Goal: Task Accomplishment & Management: Complete application form

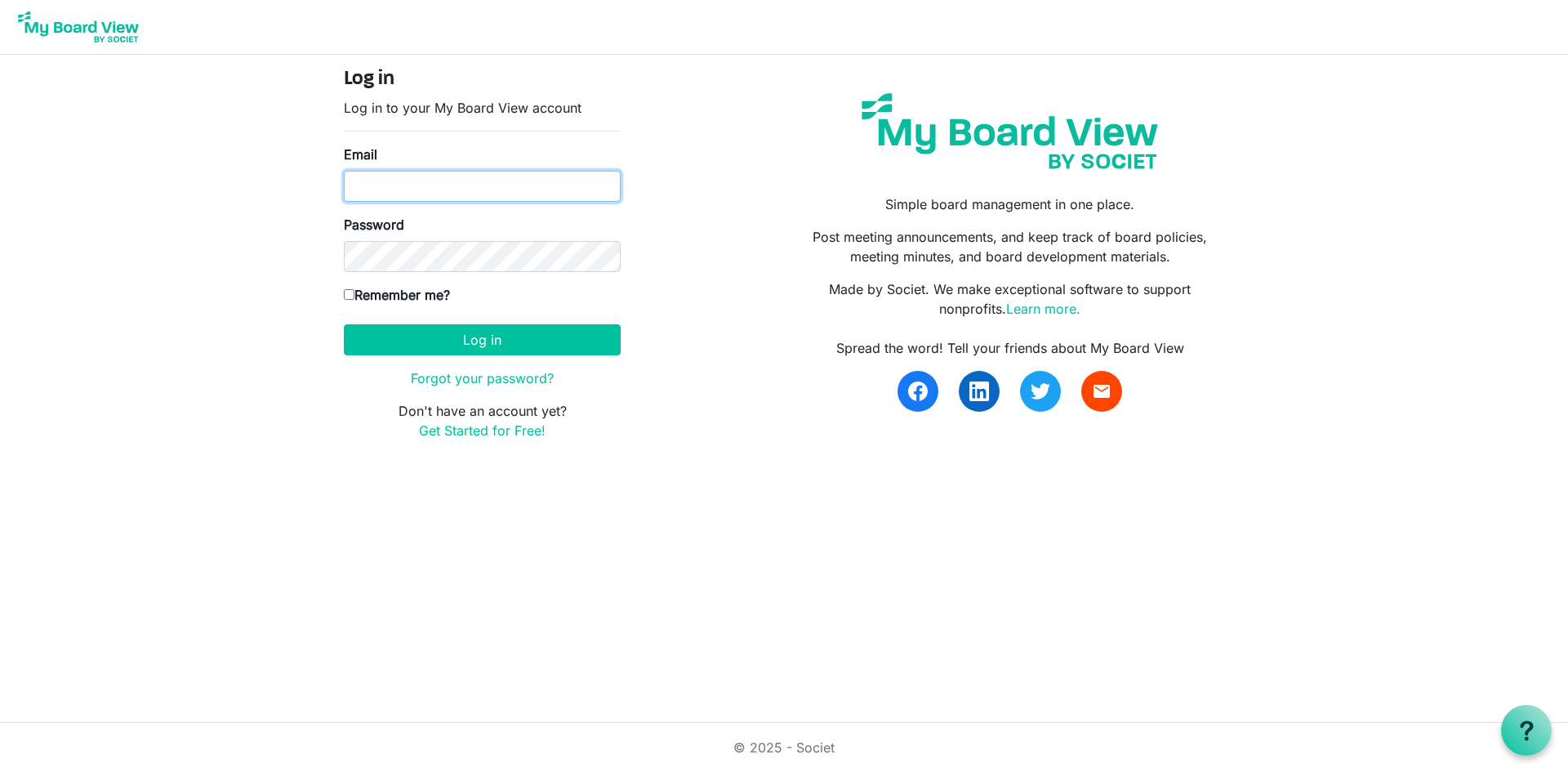
type input "[PERSON_NAME][EMAIL_ADDRESS][DOMAIN_NAME]"
click at [419, 331] on button "Log in" at bounding box center [482, 339] width 277 height 31
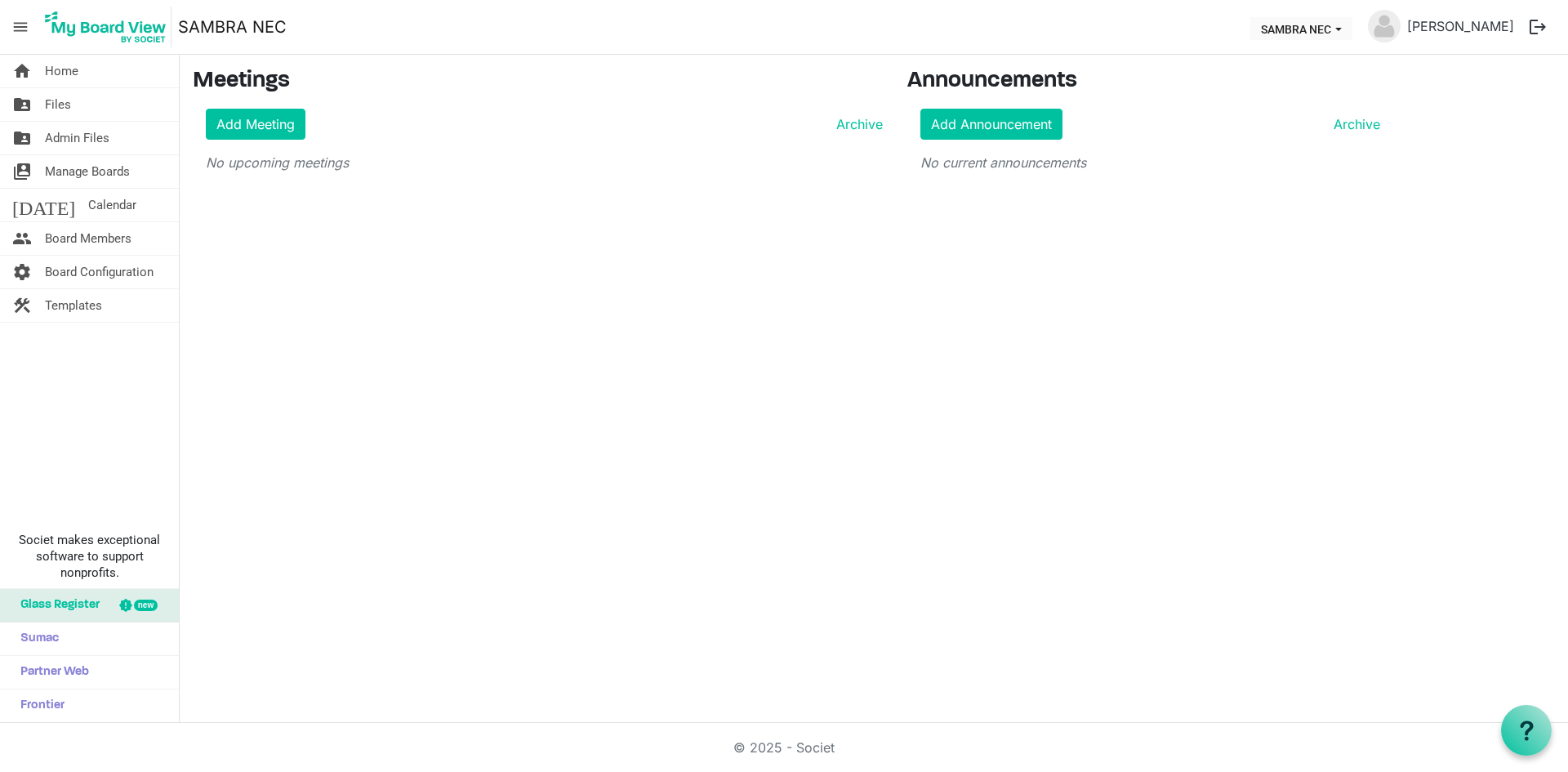
click at [93, 176] on span "Manage Boards" at bounding box center [87, 171] width 85 height 32
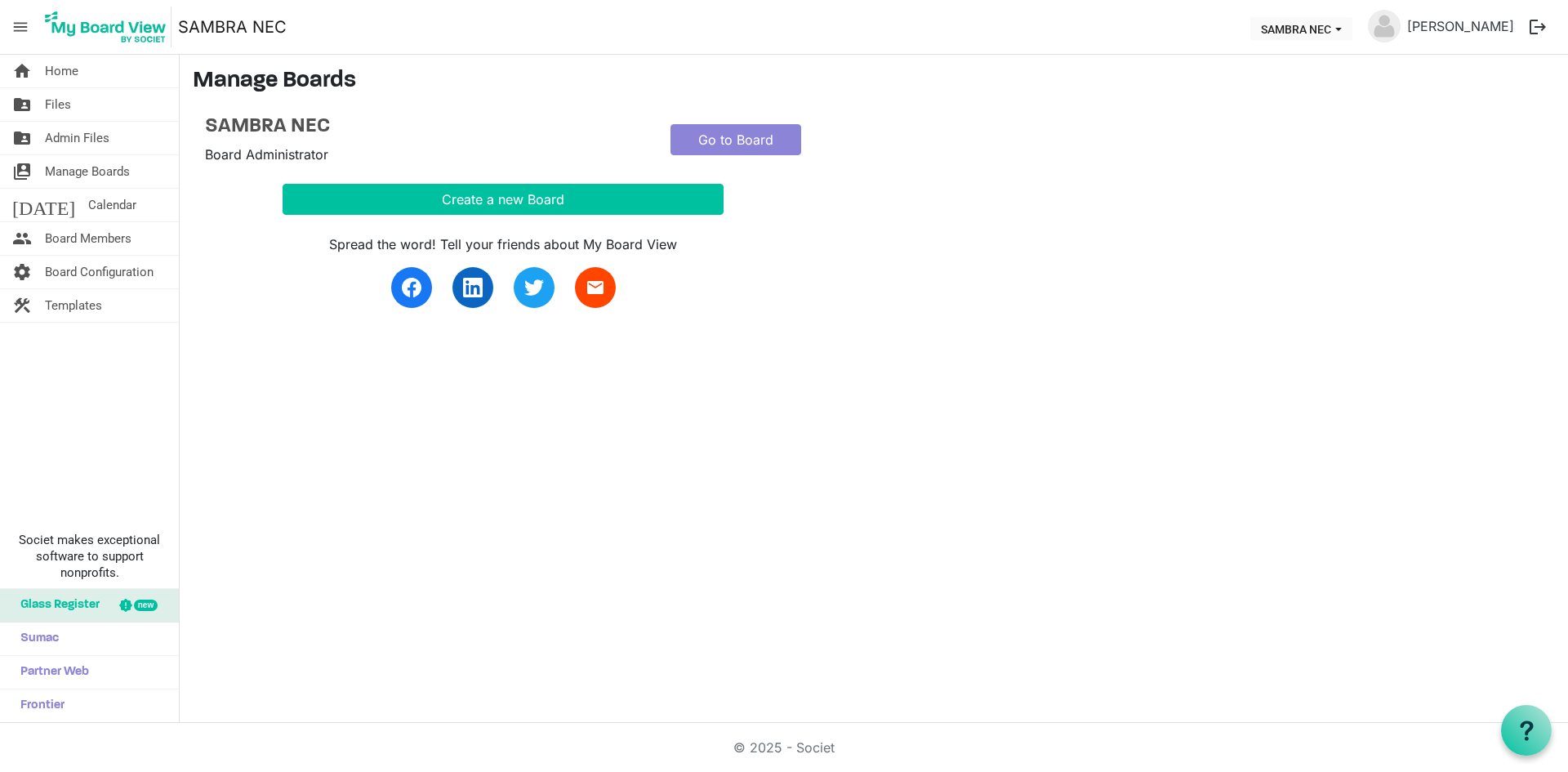
click at [106, 234] on span "Board Members" at bounding box center [88, 239] width 86 height 32
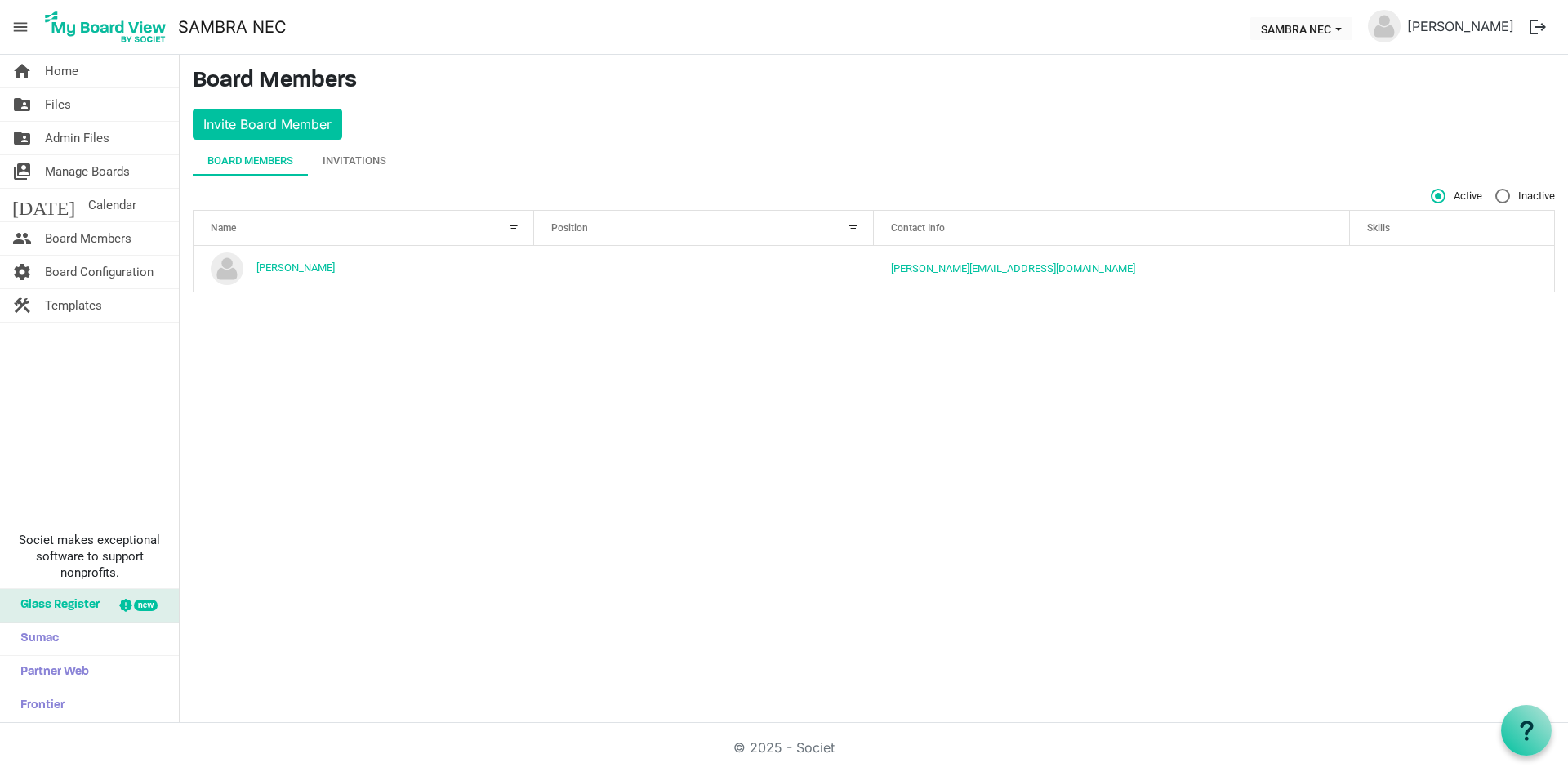
click at [76, 305] on span "Templates" at bounding box center [74, 305] width 57 height 32
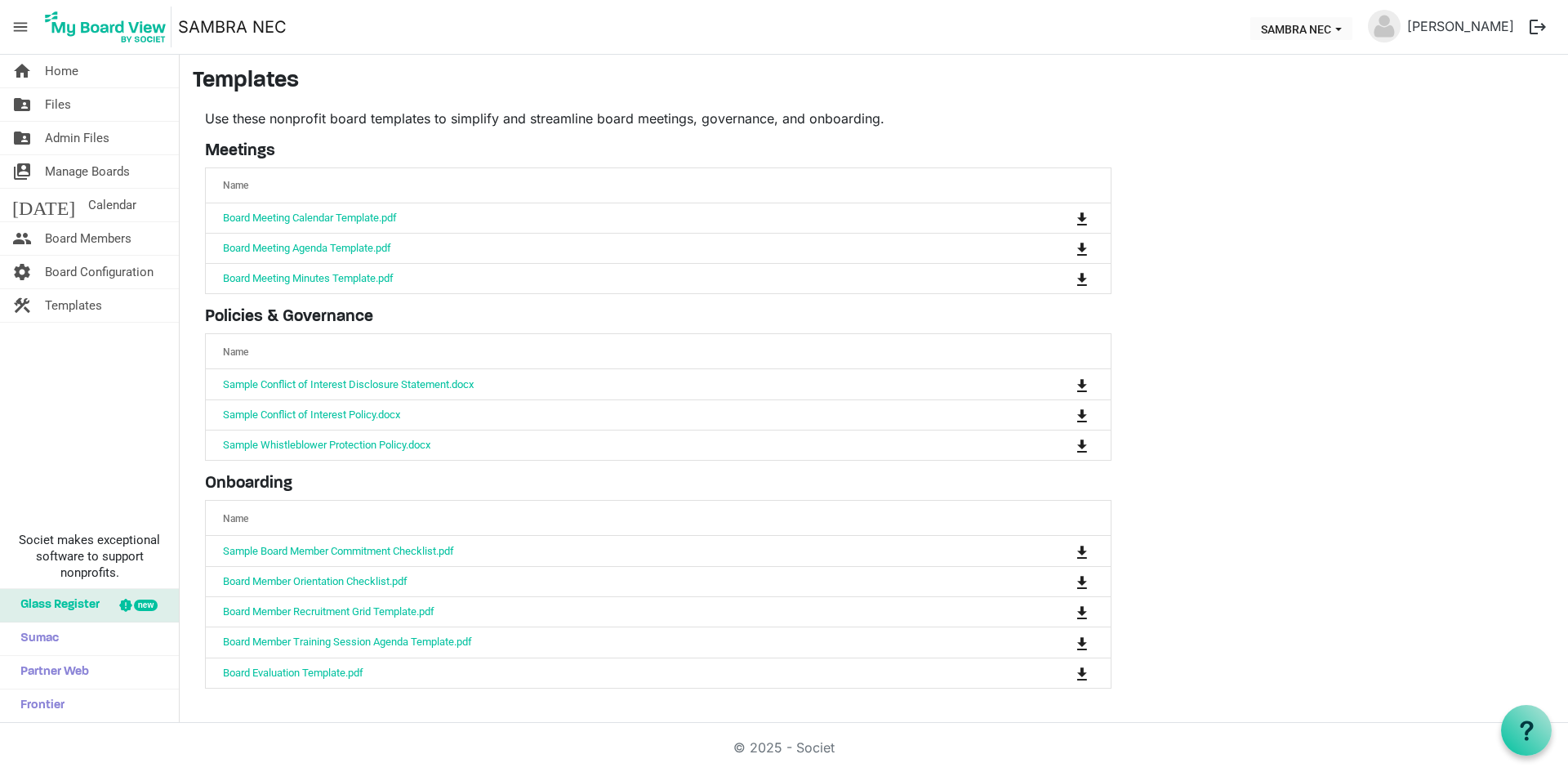
click at [45, 637] on span "Sumac" at bounding box center [35, 639] width 46 height 32
click at [1331, 533] on main "Templates Use these nonprofit board templates to simplify and streamline board …" at bounding box center [874, 385] width 1388 height 660
click at [19, 27] on span "menu" at bounding box center [21, 27] width 31 height 31
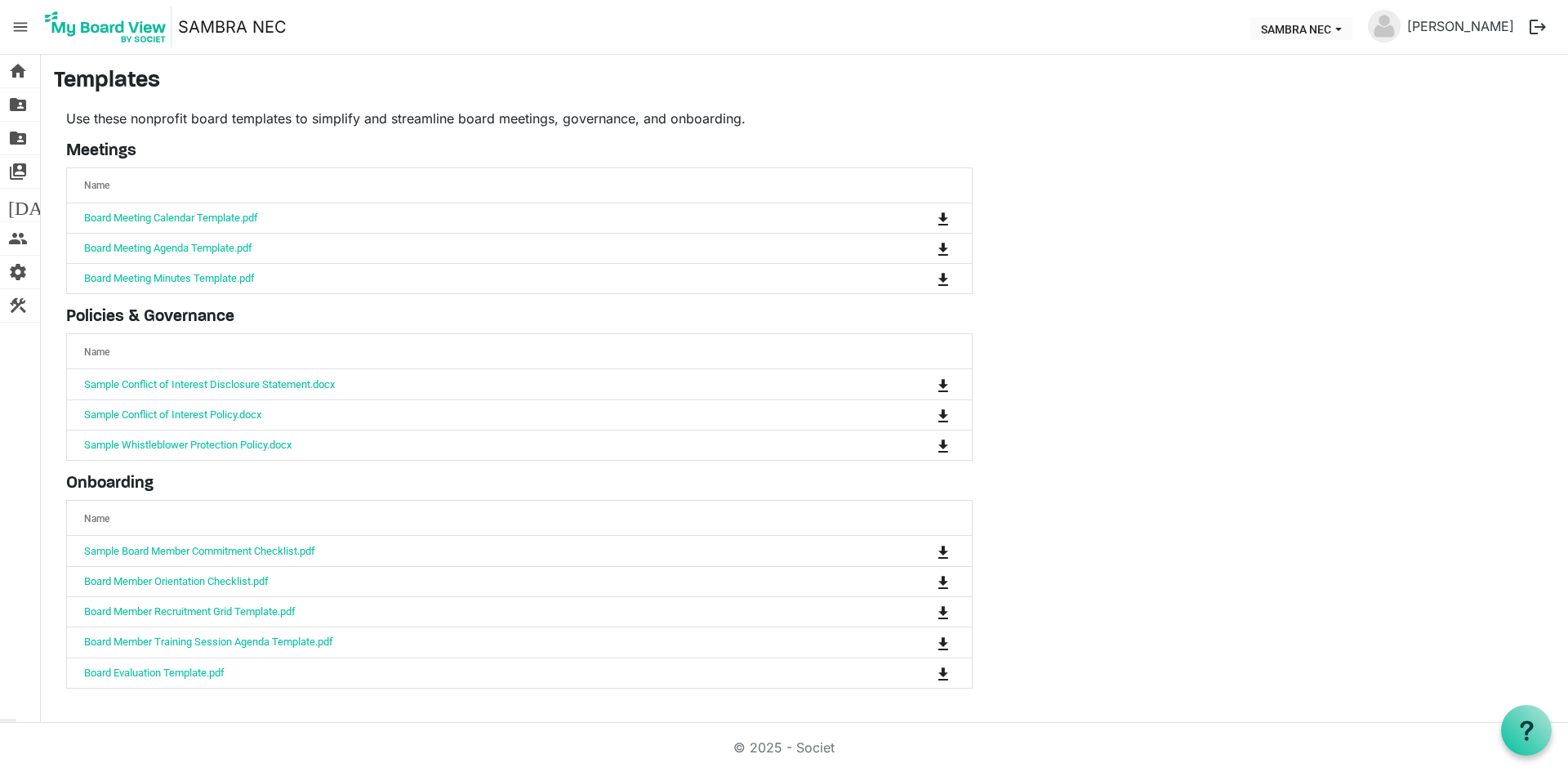
click at [19, 27] on span "menu" at bounding box center [21, 27] width 31 height 31
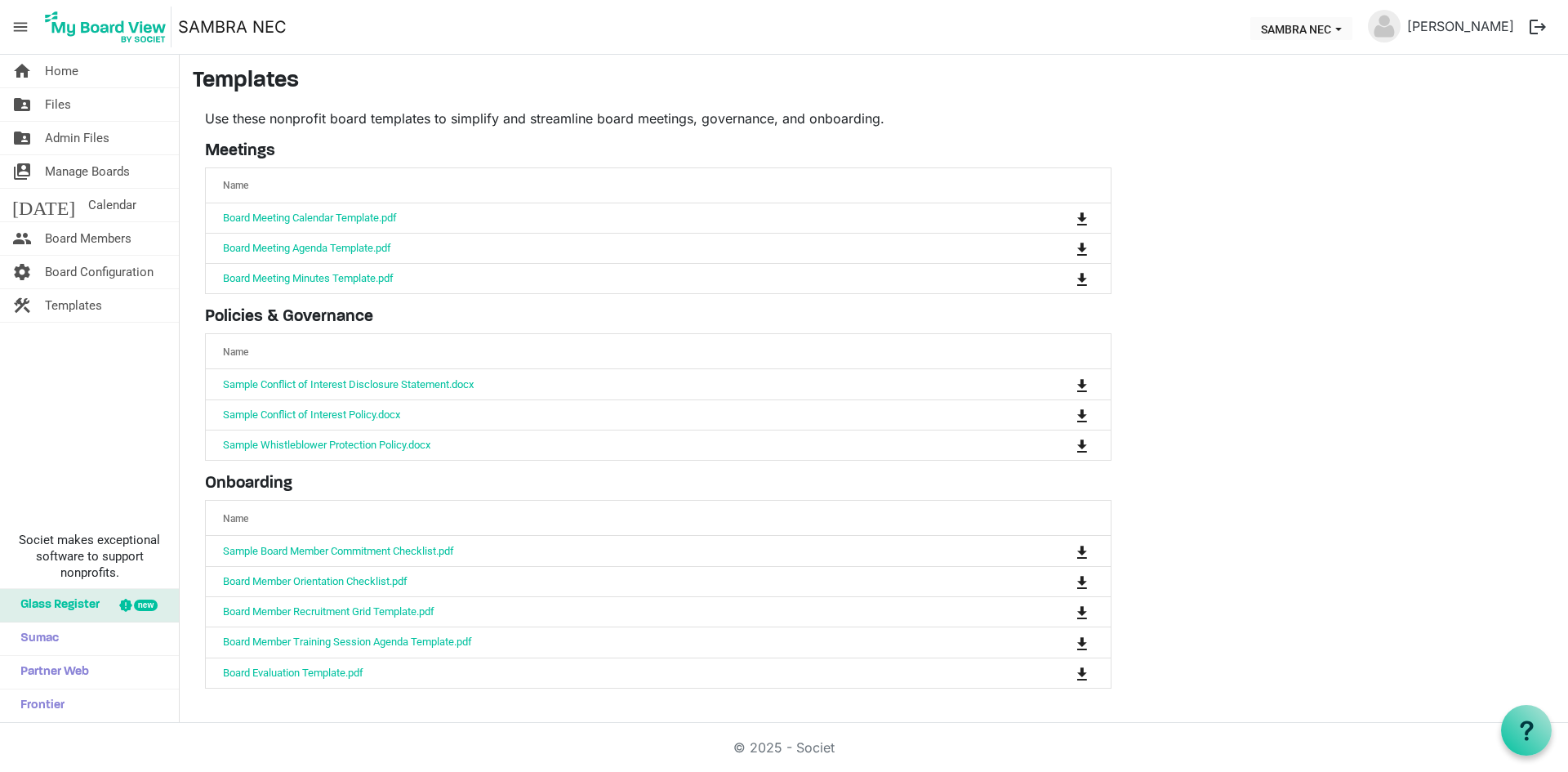
click at [120, 270] on span "Board Configuration" at bounding box center [99, 272] width 109 height 32
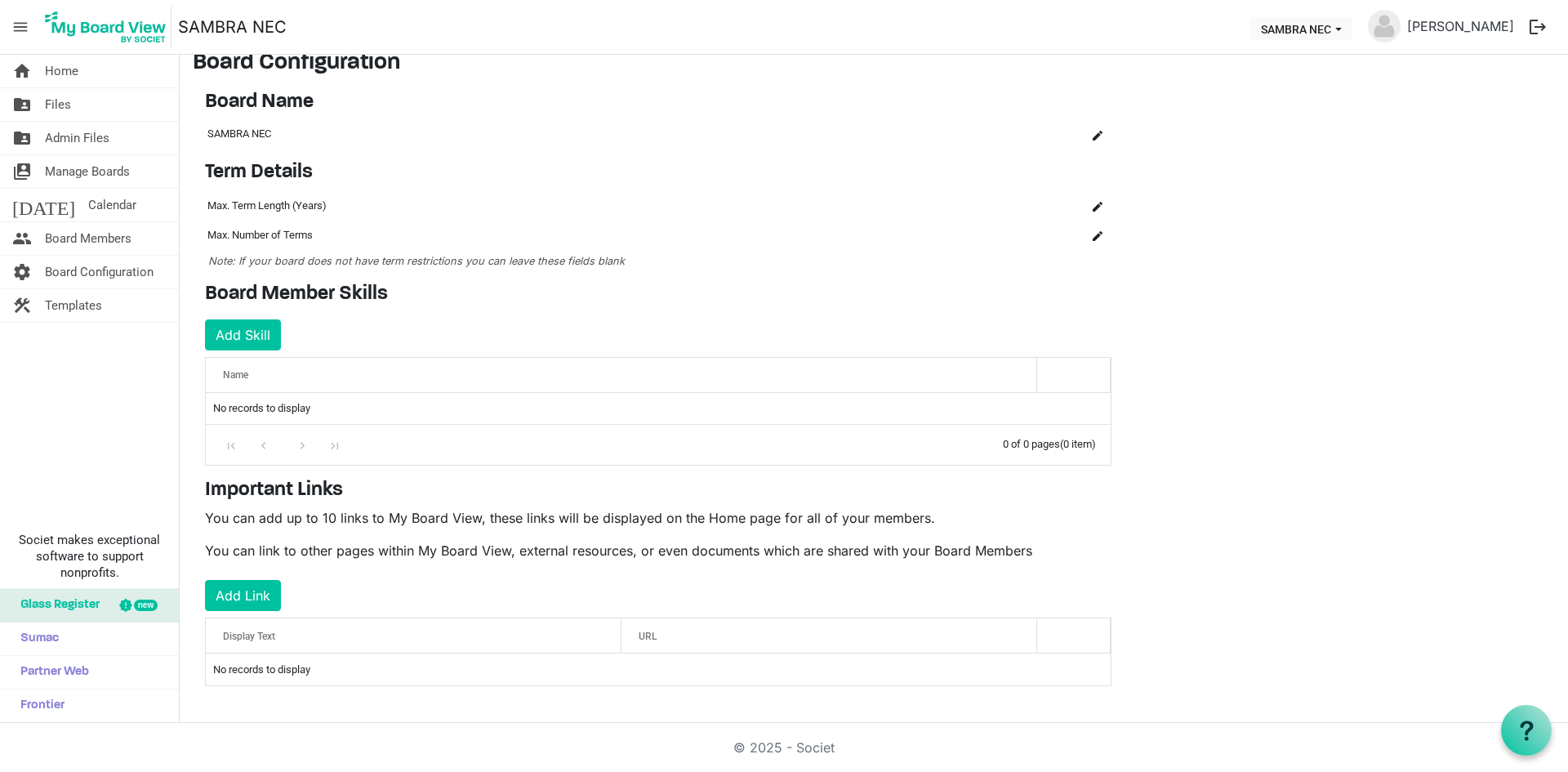
scroll to position [21, 0]
click at [88, 200] on span "Calendar" at bounding box center [112, 205] width 48 height 32
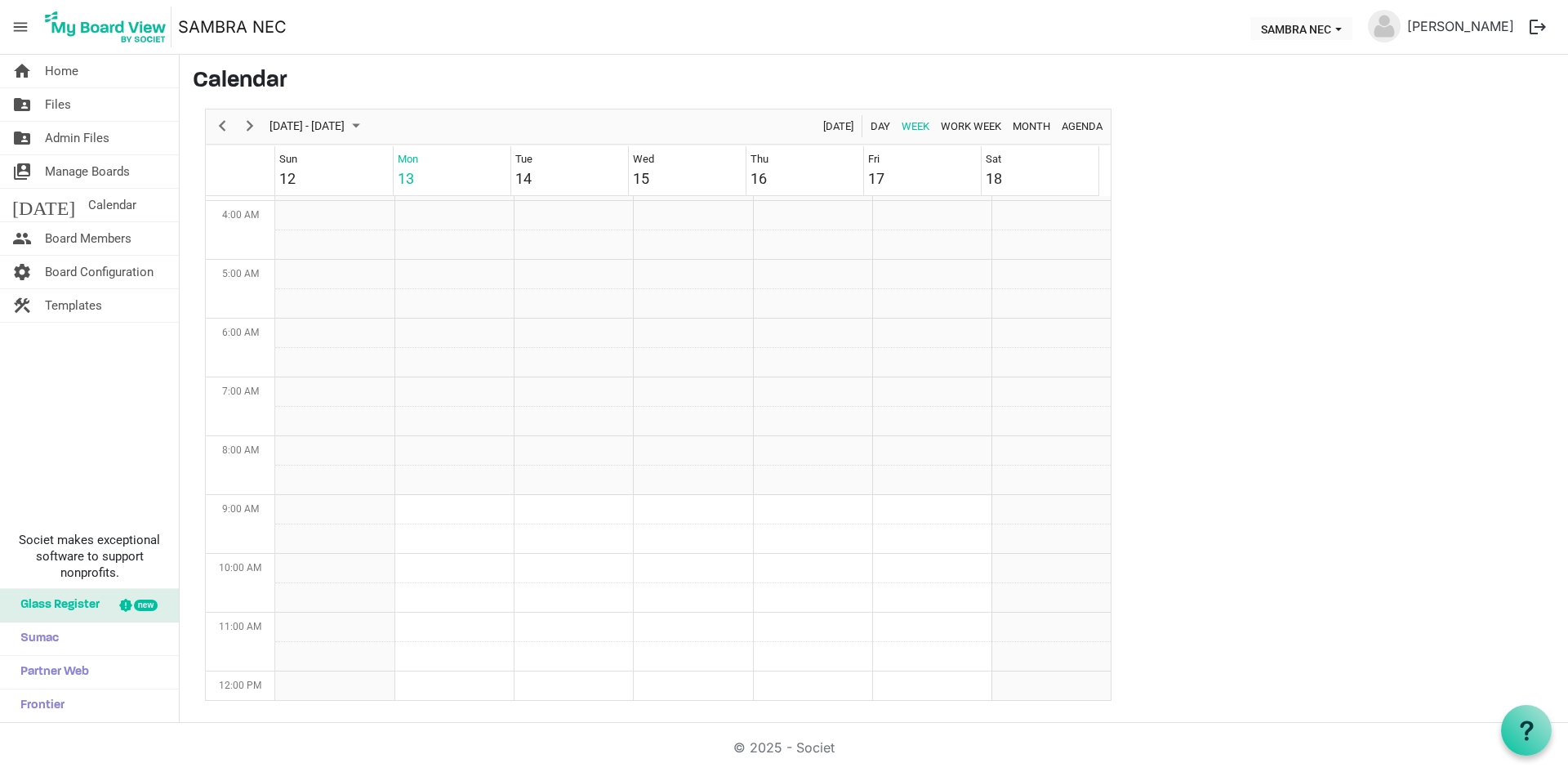
scroll to position [56, 0]
click at [120, 27] on img at bounding box center [106, 27] width 132 height 41
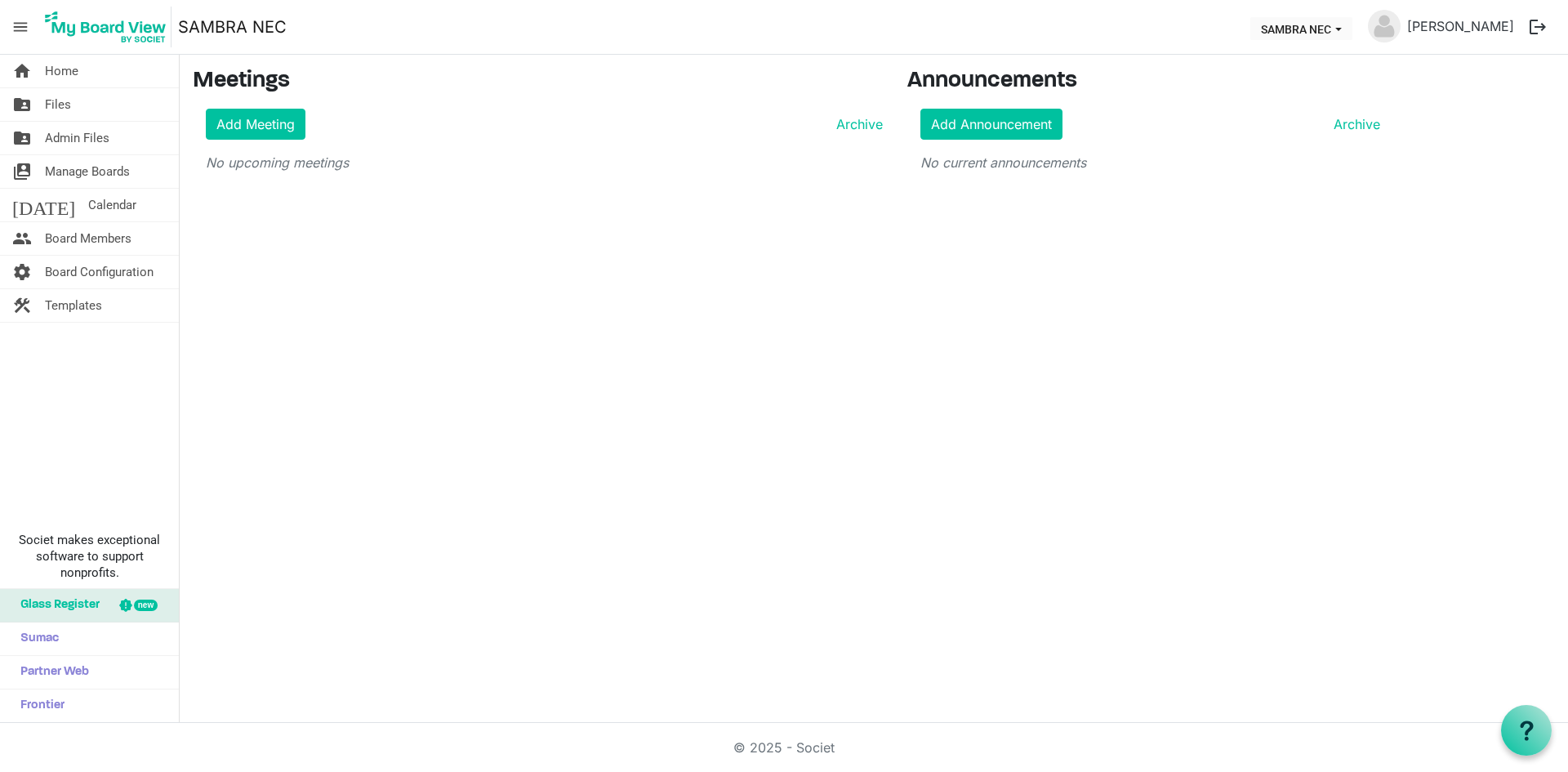
click at [14, 23] on span "menu" at bounding box center [21, 27] width 31 height 31
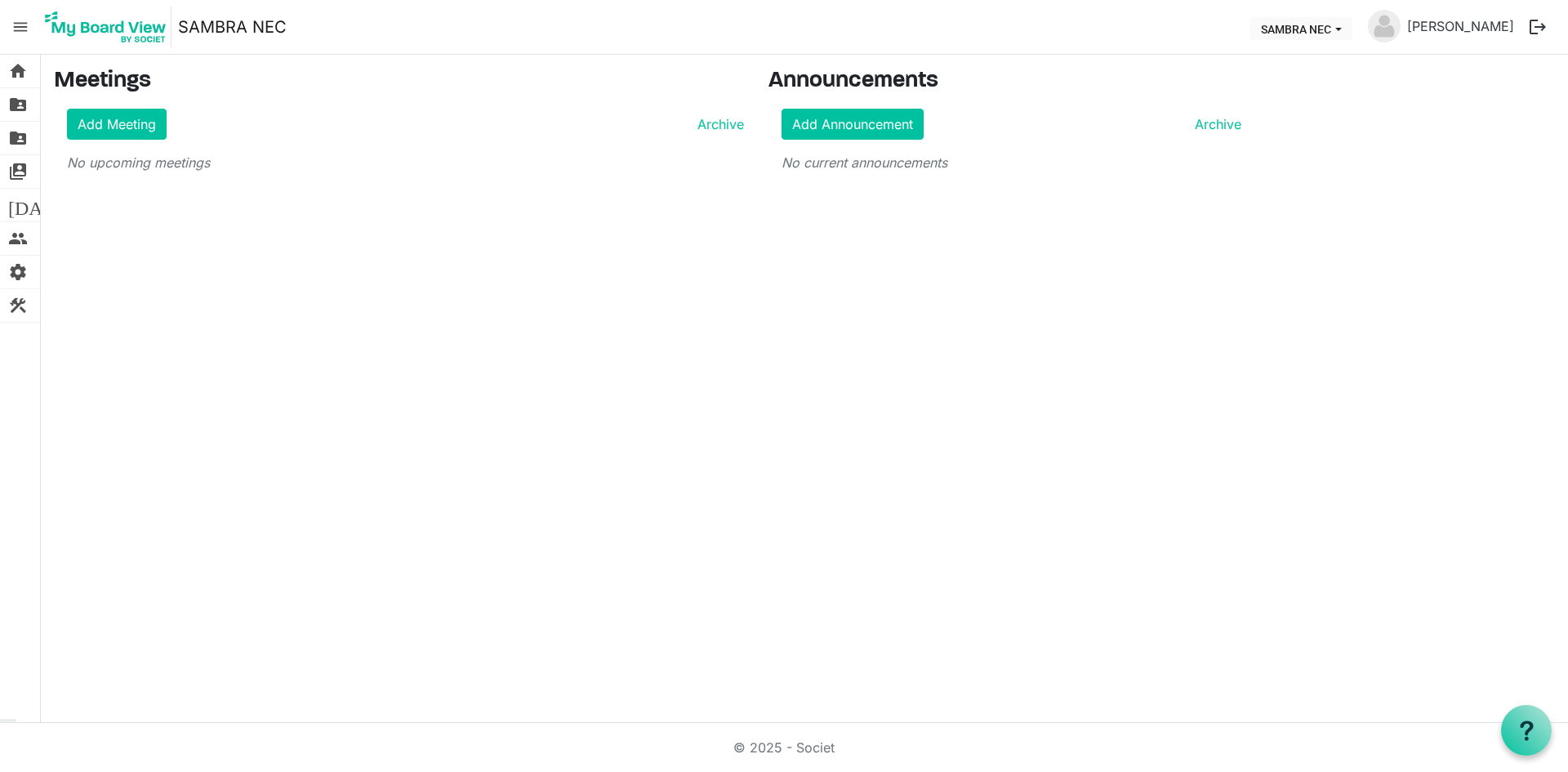
click at [14, 23] on span "menu" at bounding box center [21, 27] width 31 height 31
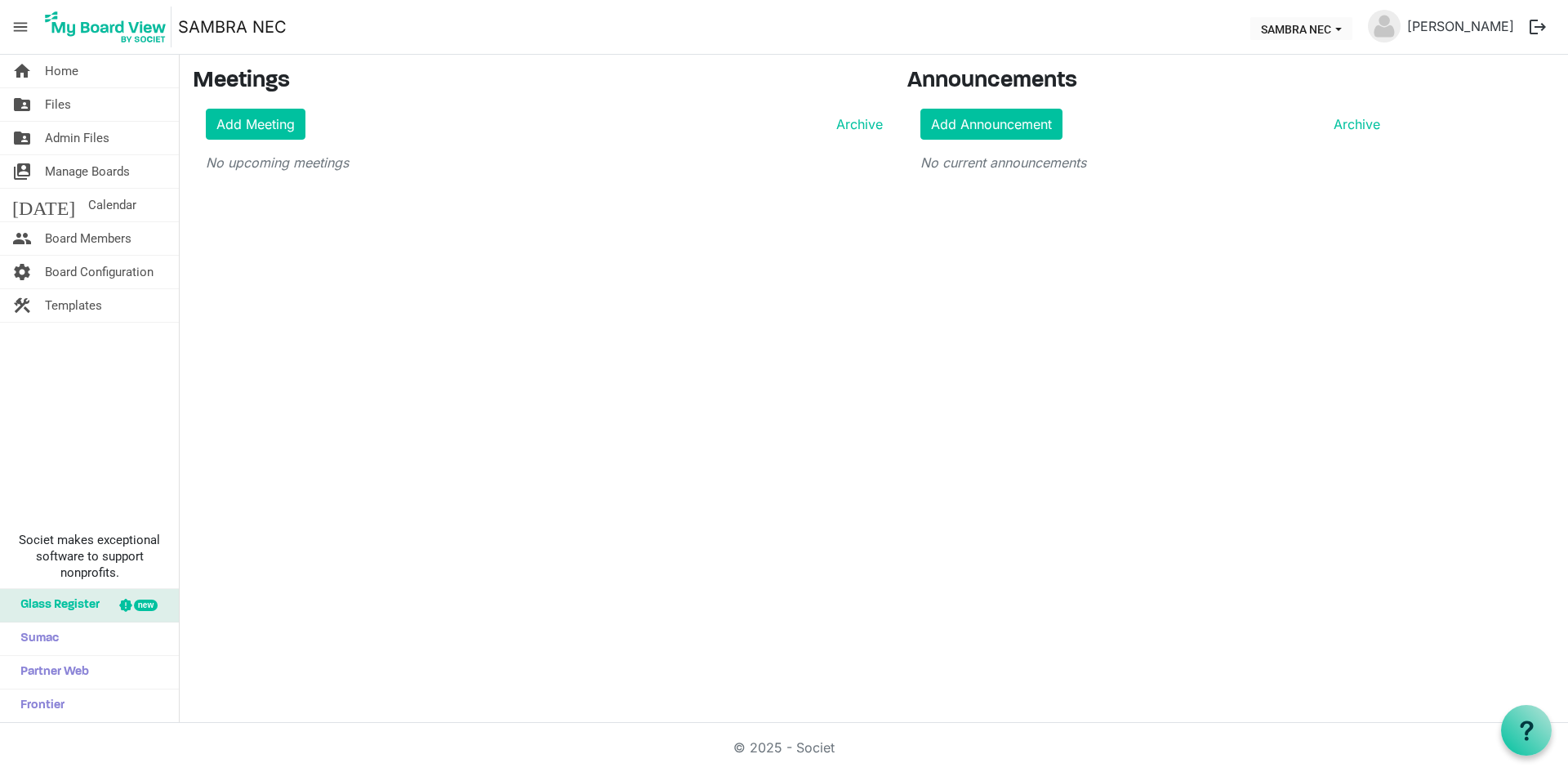
click at [15, 28] on span "menu" at bounding box center [21, 27] width 31 height 31
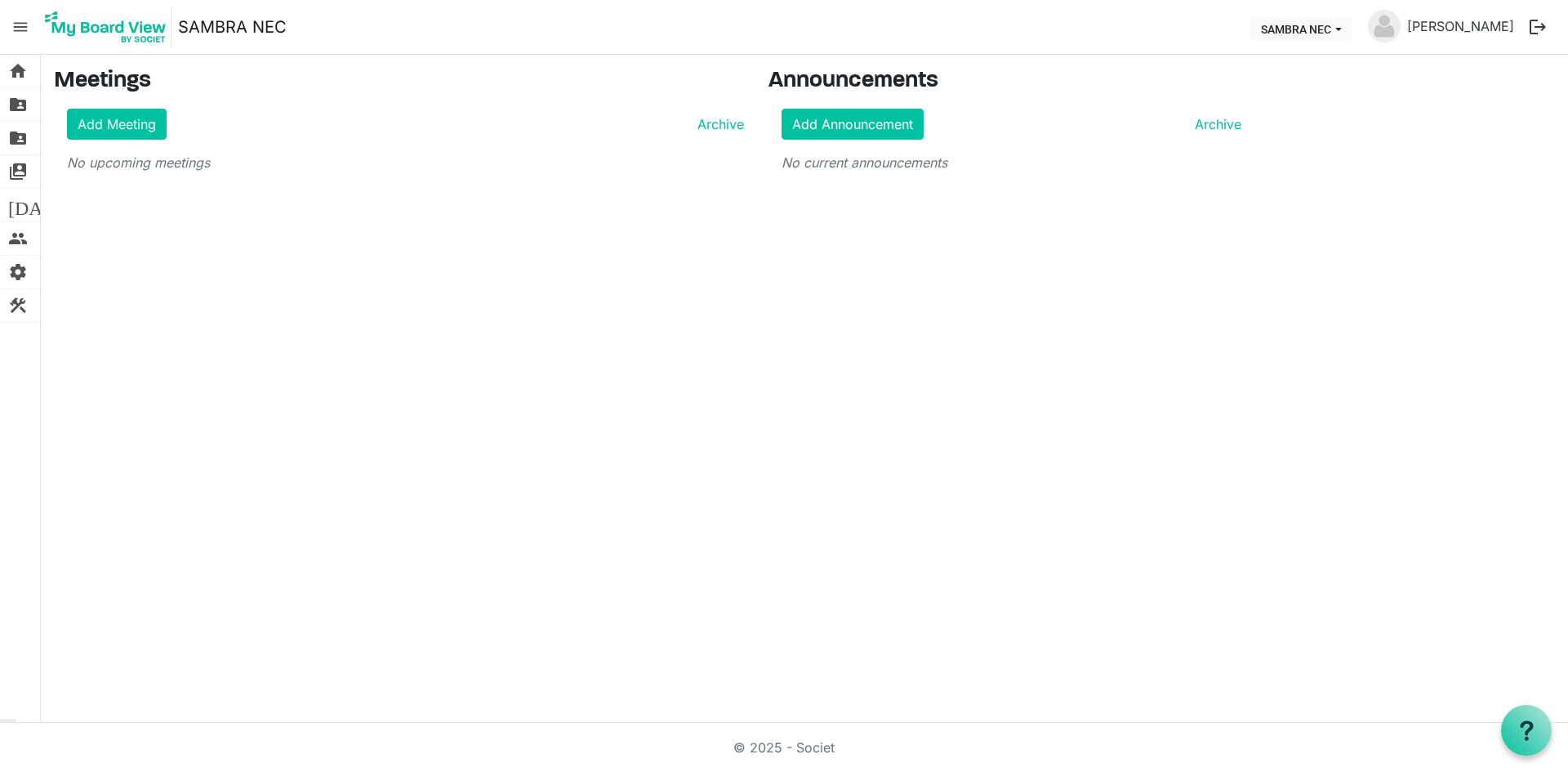
click at [9, 21] on span "menu" at bounding box center [21, 27] width 31 height 31
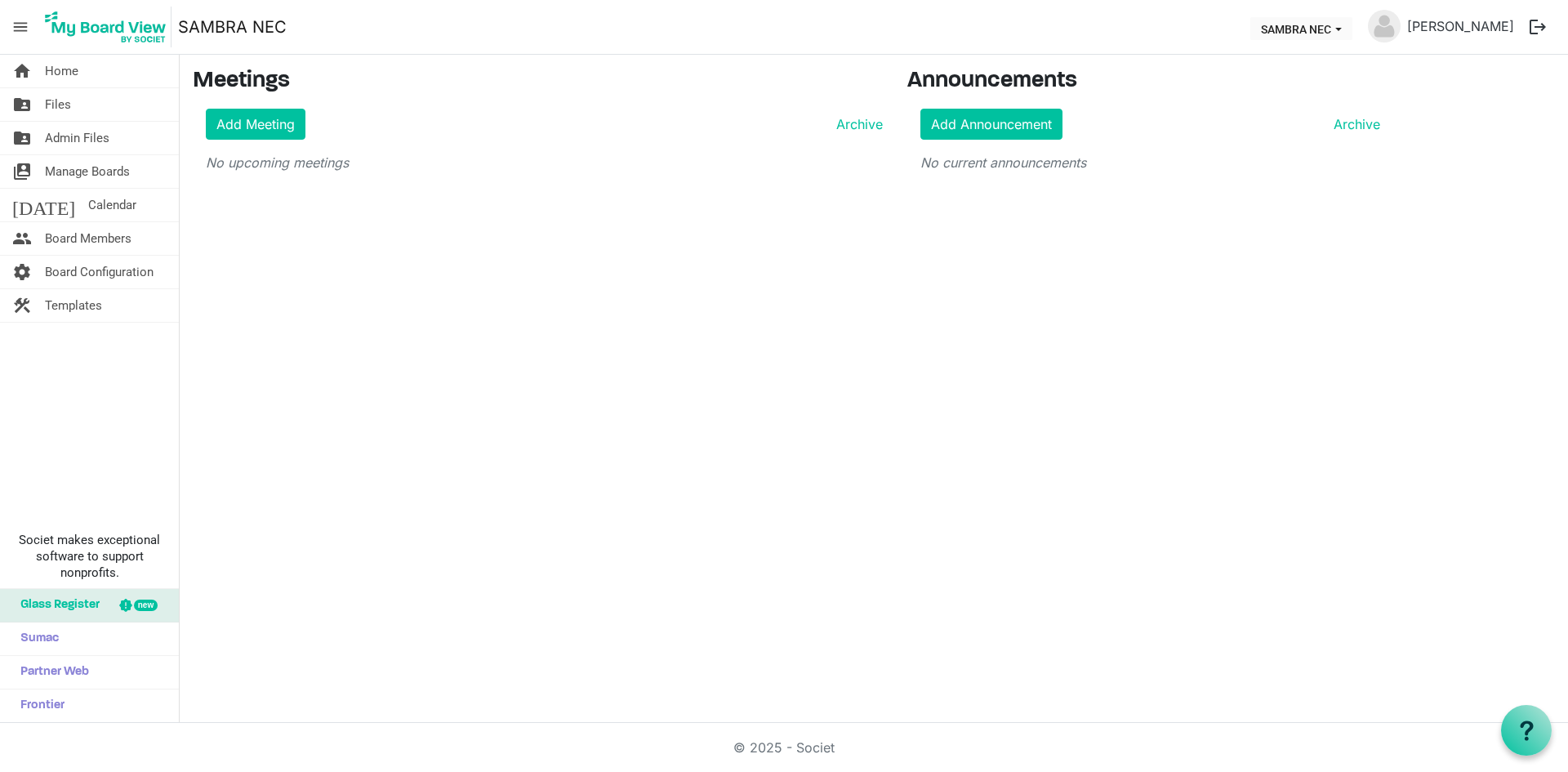
click at [109, 275] on span "Board Configuration" at bounding box center [99, 272] width 109 height 32
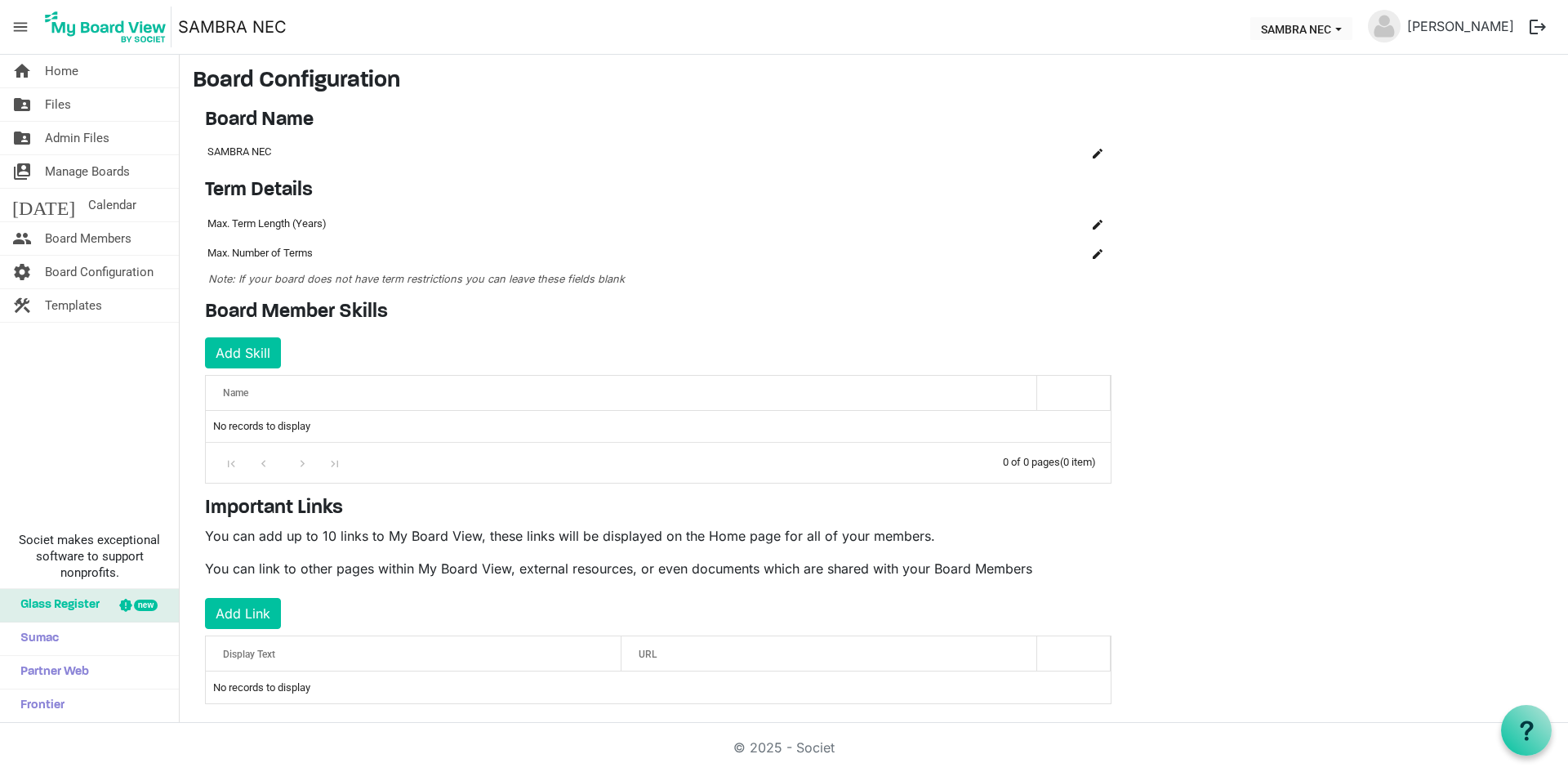
click at [97, 35] on img at bounding box center [106, 27] width 132 height 41
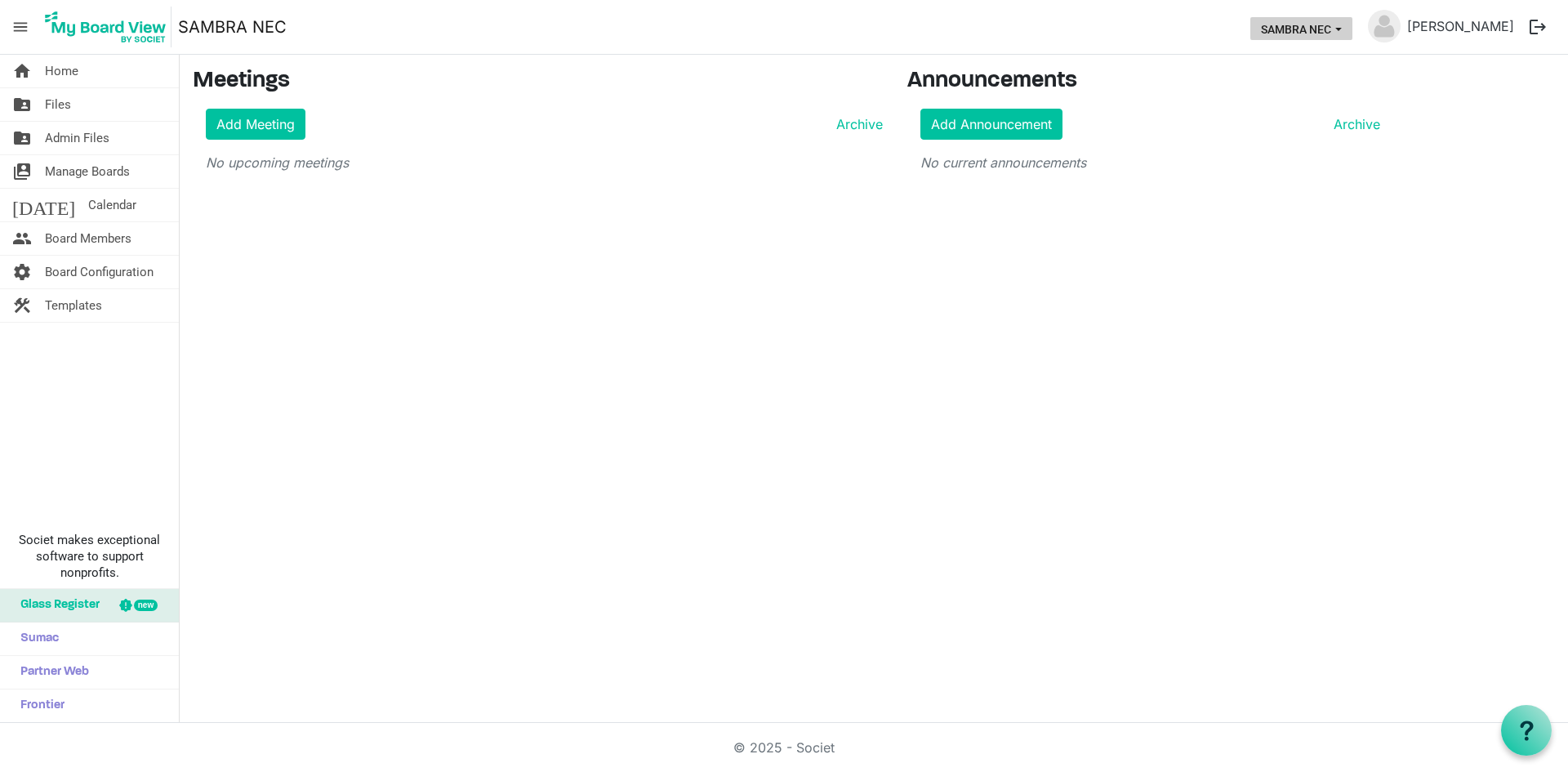
click at [1337, 24] on button "SAMBRA NEC" at bounding box center [1300, 28] width 102 height 23
click at [23, 27] on span "menu" at bounding box center [21, 27] width 31 height 31
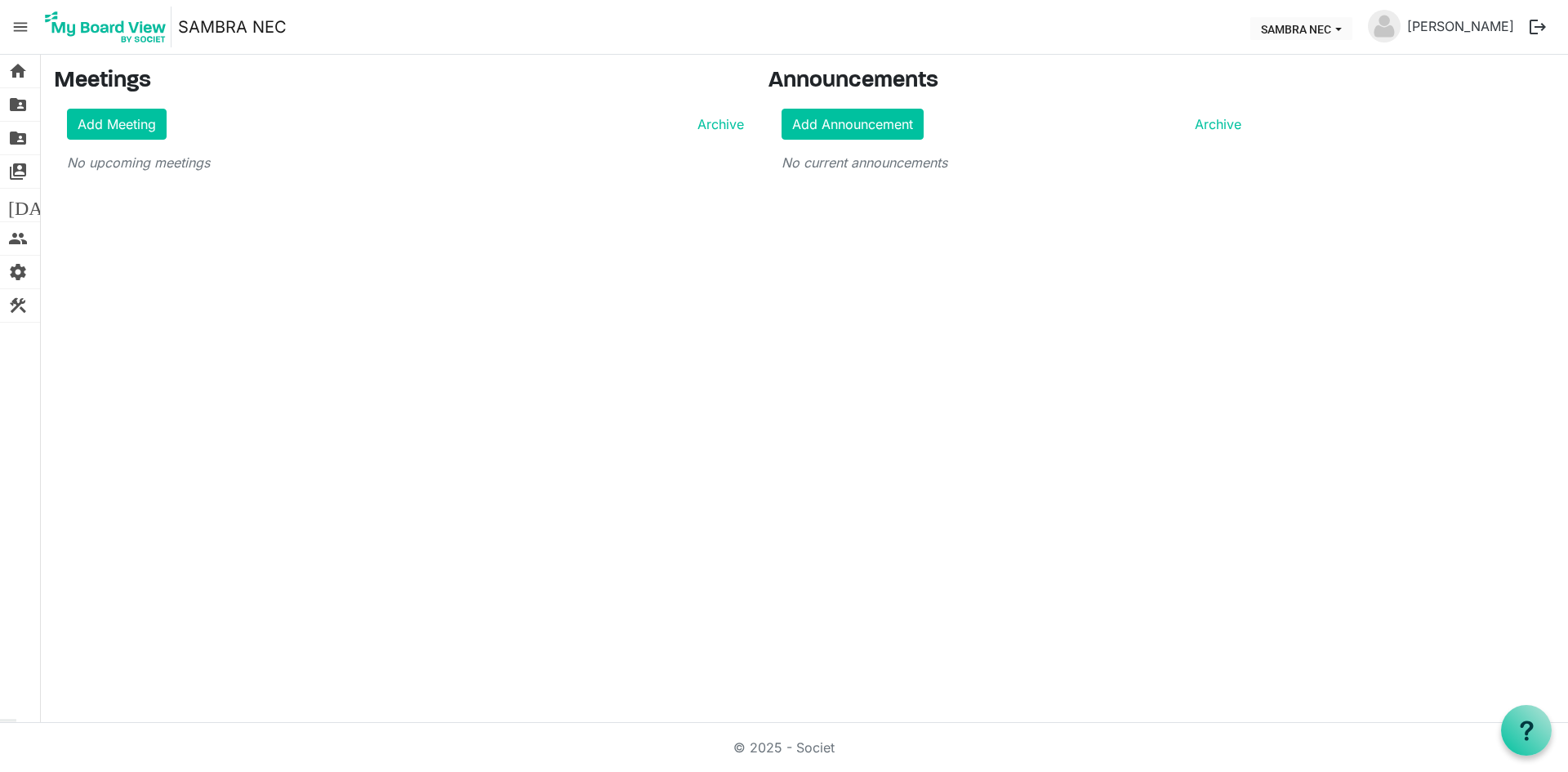
click at [23, 27] on span "menu" at bounding box center [21, 27] width 31 height 31
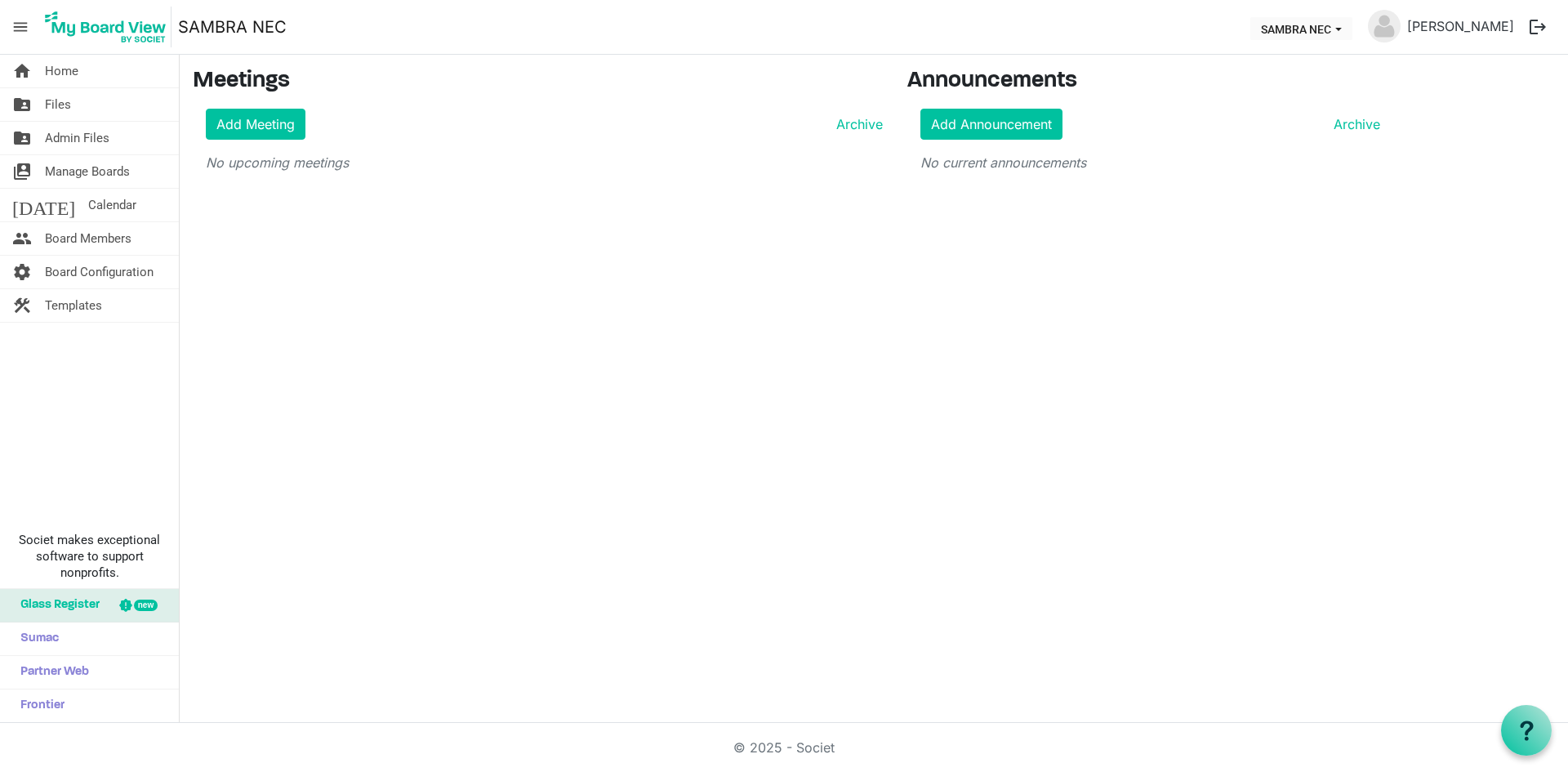
click at [1531, 24] on button "logout" at bounding box center [1538, 27] width 34 height 34
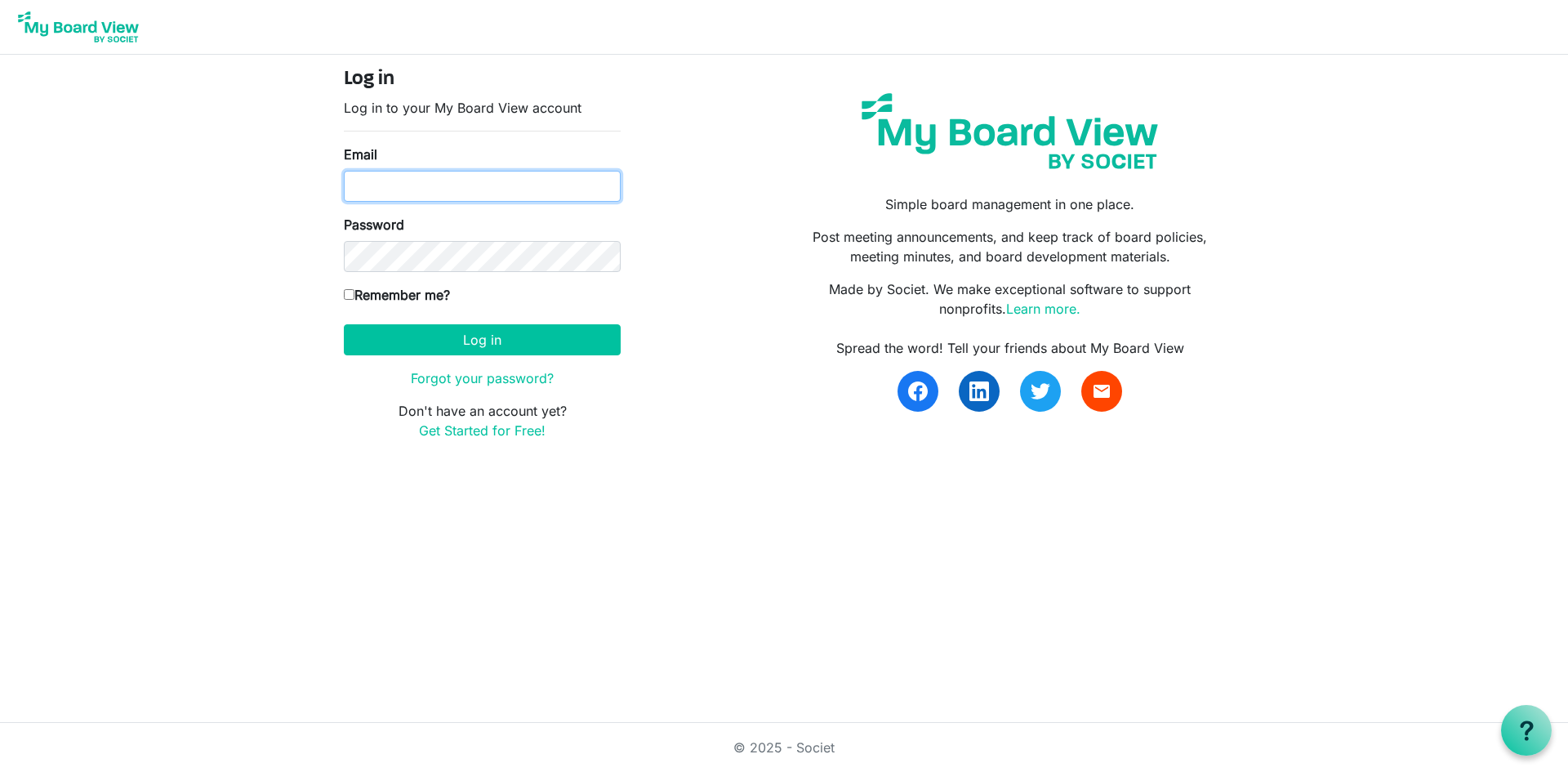
type input "[PERSON_NAME][EMAIL_ADDRESS][DOMAIN_NAME]"
click at [483, 346] on button "Log in" at bounding box center [482, 339] width 277 height 31
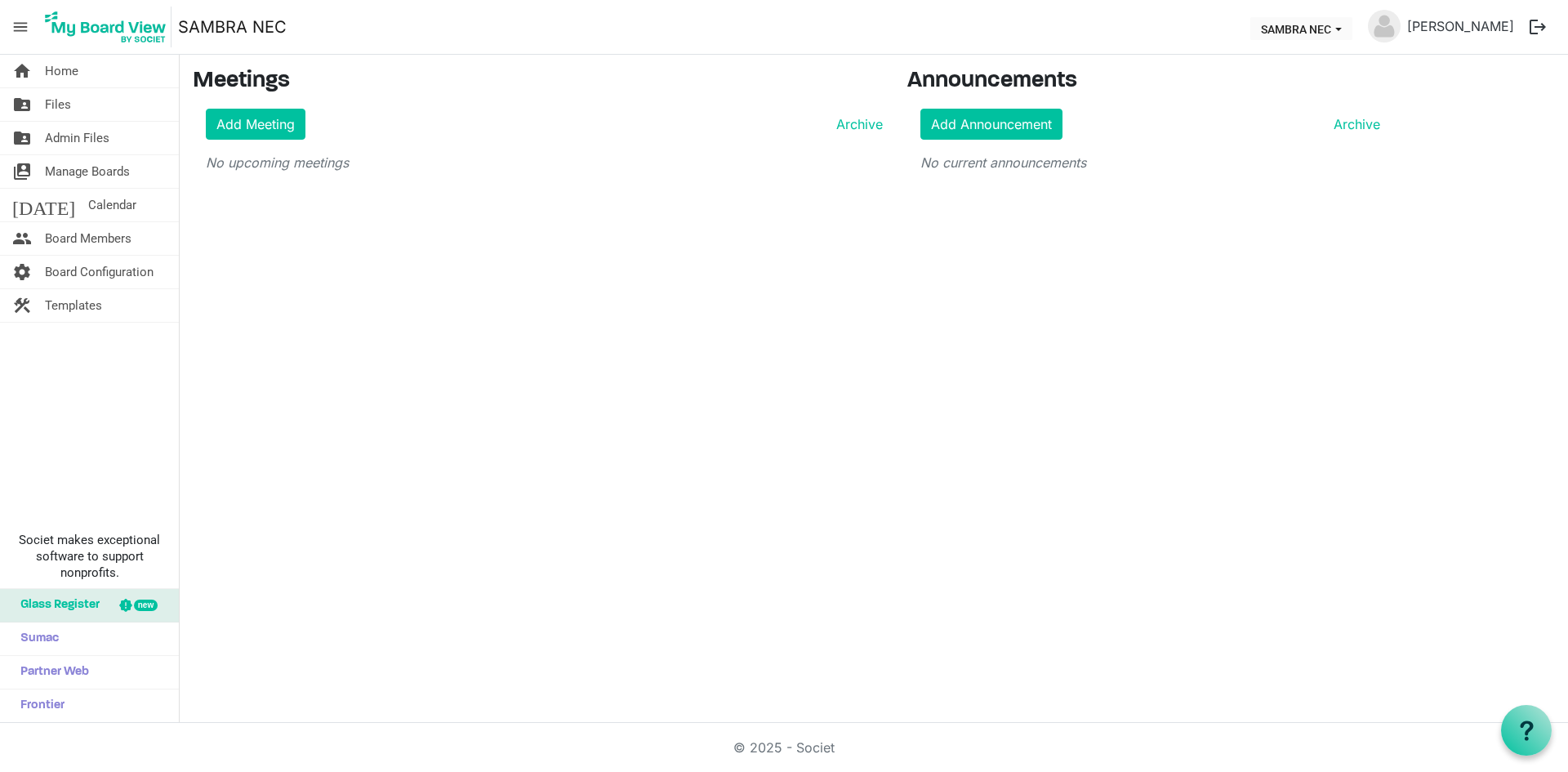
click at [262, 27] on link "SAMBRA NEC" at bounding box center [232, 27] width 109 height 32
click at [73, 77] on span "Home" at bounding box center [62, 71] width 33 height 32
click at [21, 24] on span "menu" at bounding box center [21, 27] width 31 height 31
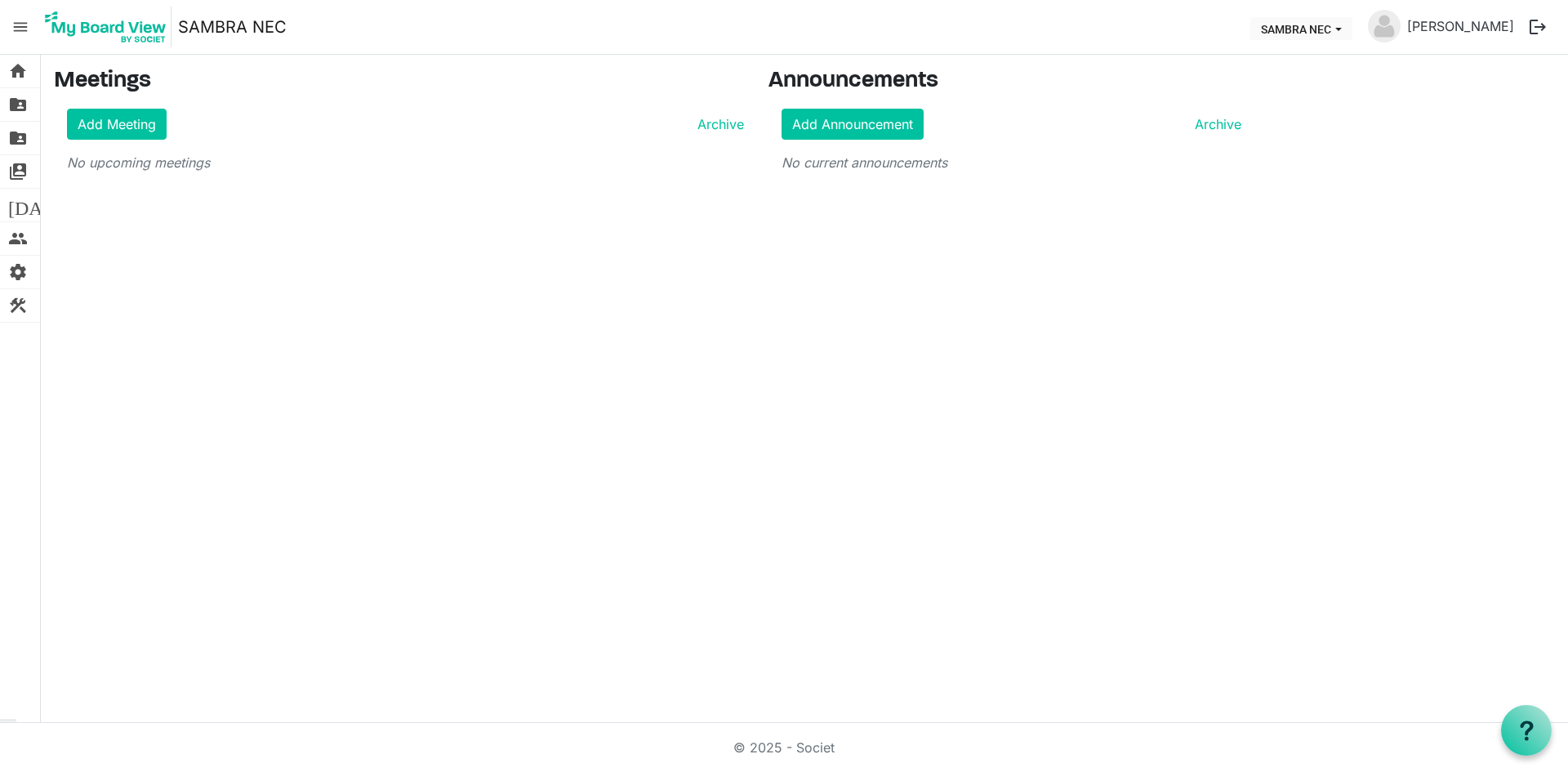
click at [21, 24] on span "menu" at bounding box center [21, 27] width 31 height 31
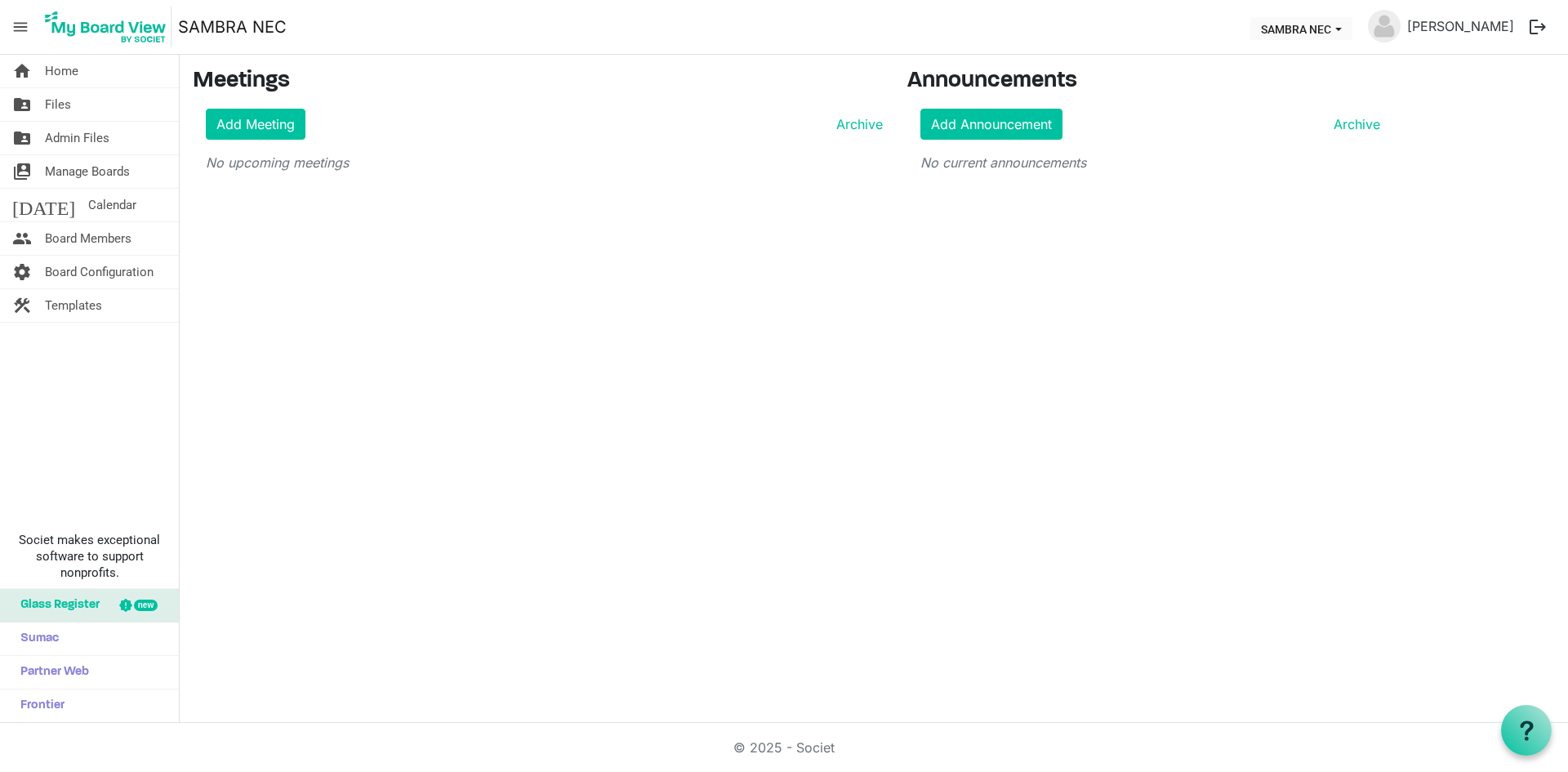
click at [119, 169] on span "Manage Boards" at bounding box center [87, 171] width 85 height 32
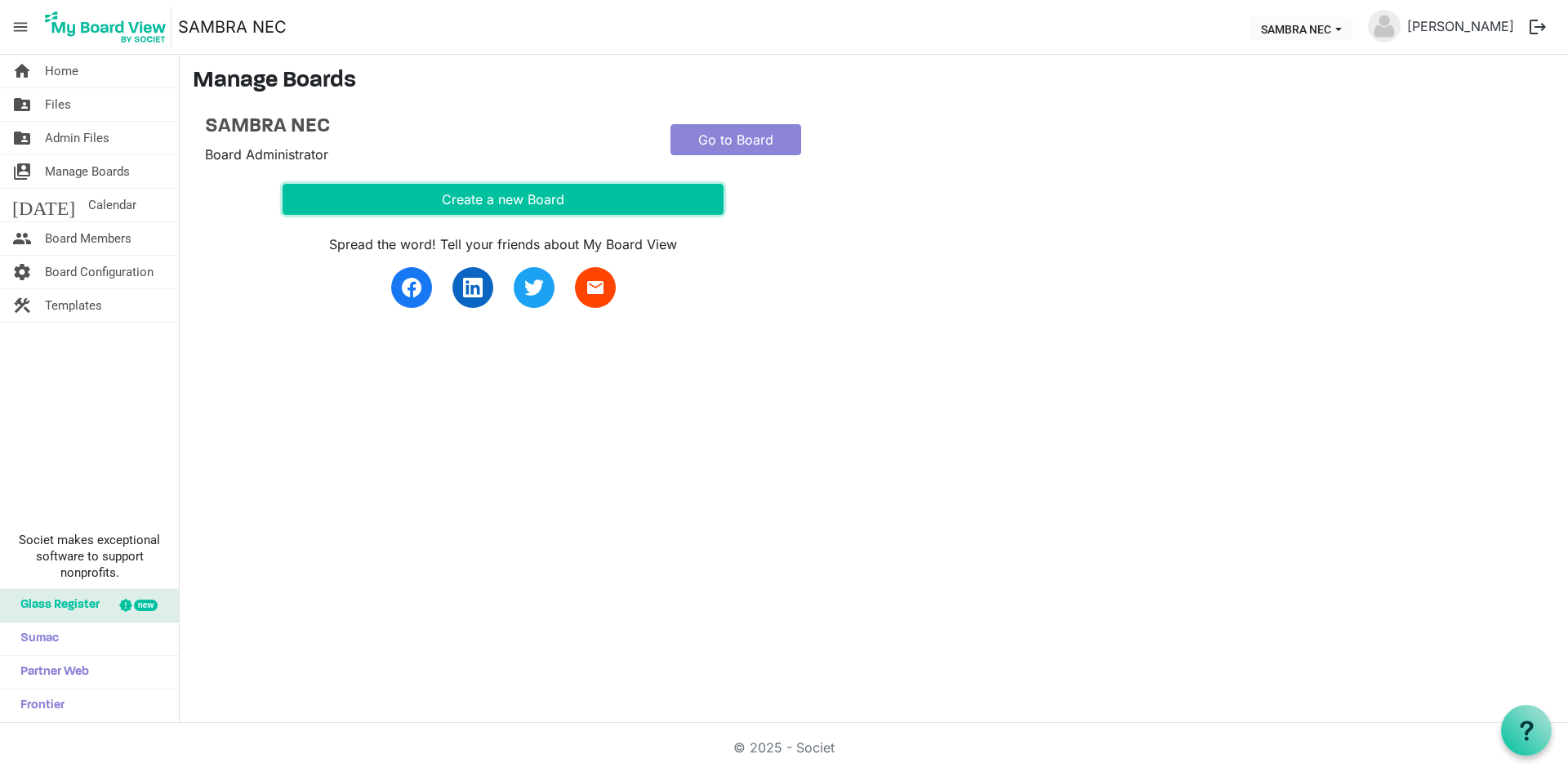
click at [560, 193] on button "Create a new Board" at bounding box center [504, 199] width 441 height 31
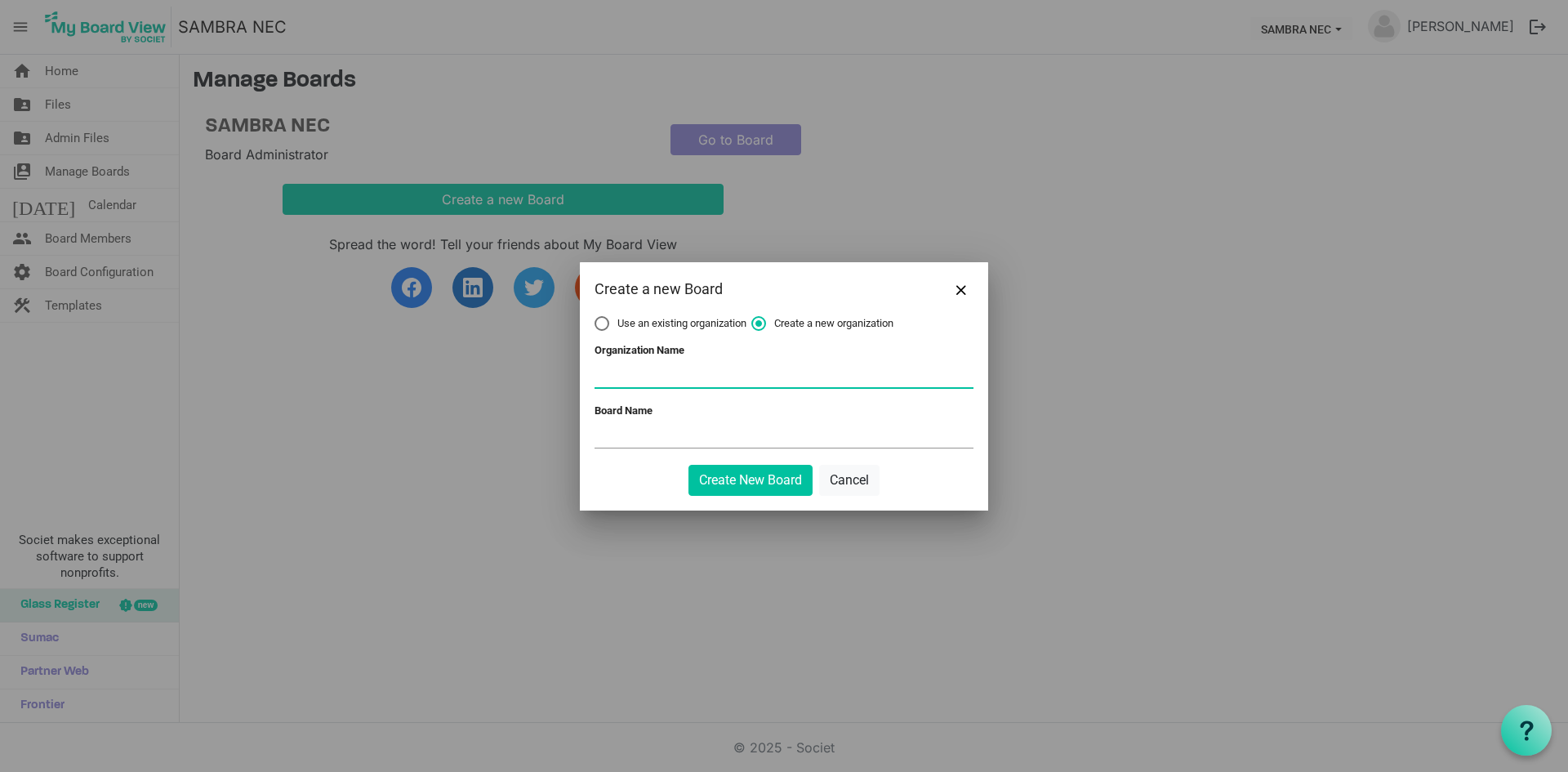
click at [664, 385] on input "Organization Name" at bounding box center [783, 374] width 379 height 25
type input "RMI"
click at [709, 444] on input "Board Name" at bounding box center [783, 435] width 379 height 25
click at [646, 432] on input "SAMBRA NEC" at bounding box center [783, 435] width 379 height 25
type input "SAMBRA REC"
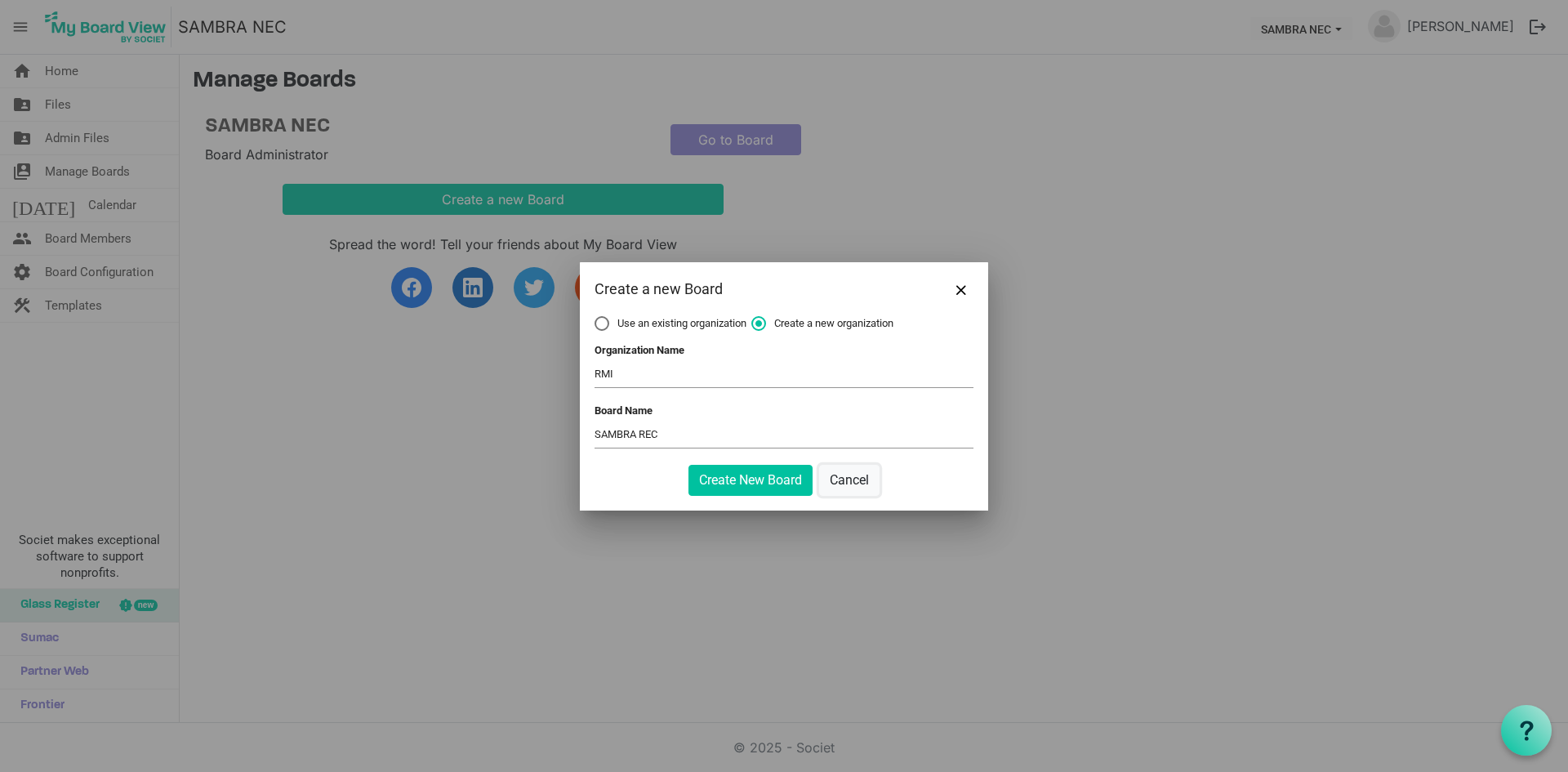
drag, startPoint x: 856, startPoint y: 474, endPoint x: 654, endPoint y: 321, distance: 253.4
click at [654, 321] on form "Use an existing organization Create a new organization Organization Organizatio…" at bounding box center [783, 406] width 379 height 180
click at [654, 321] on span "Use an existing organization" at bounding box center [670, 323] width 152 height 15
click at [595, 317] on input "Use an existing organization" at bounding box center [594, 316] width 1 height 1
radio input "true"
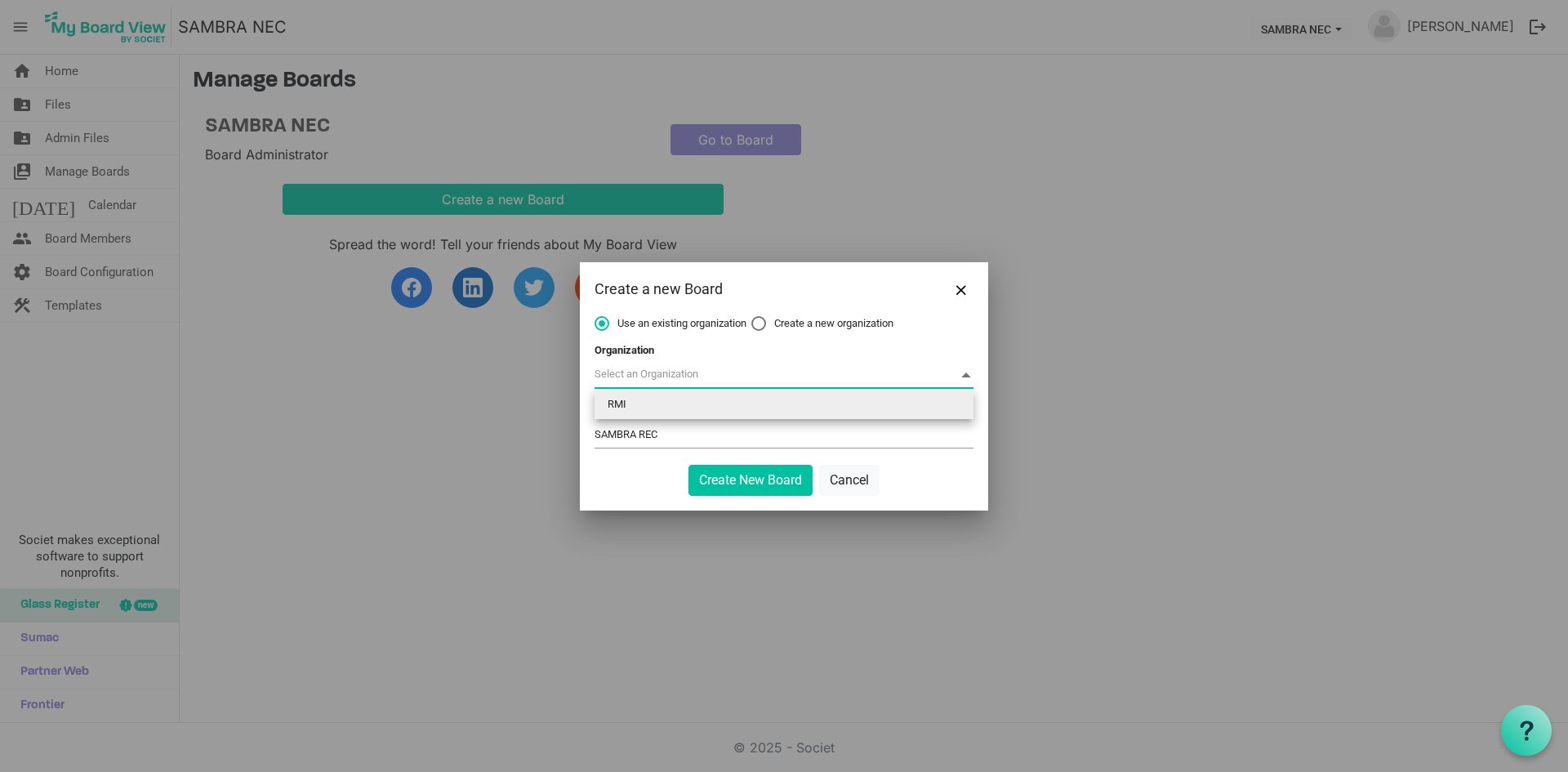
click at [863, 377] on span at bounding box center [783, 375] width 379 height 26
click at [772, 408] on li "RMI" at bounding box center [783, 404] width 379 height 29
type input "RMI"
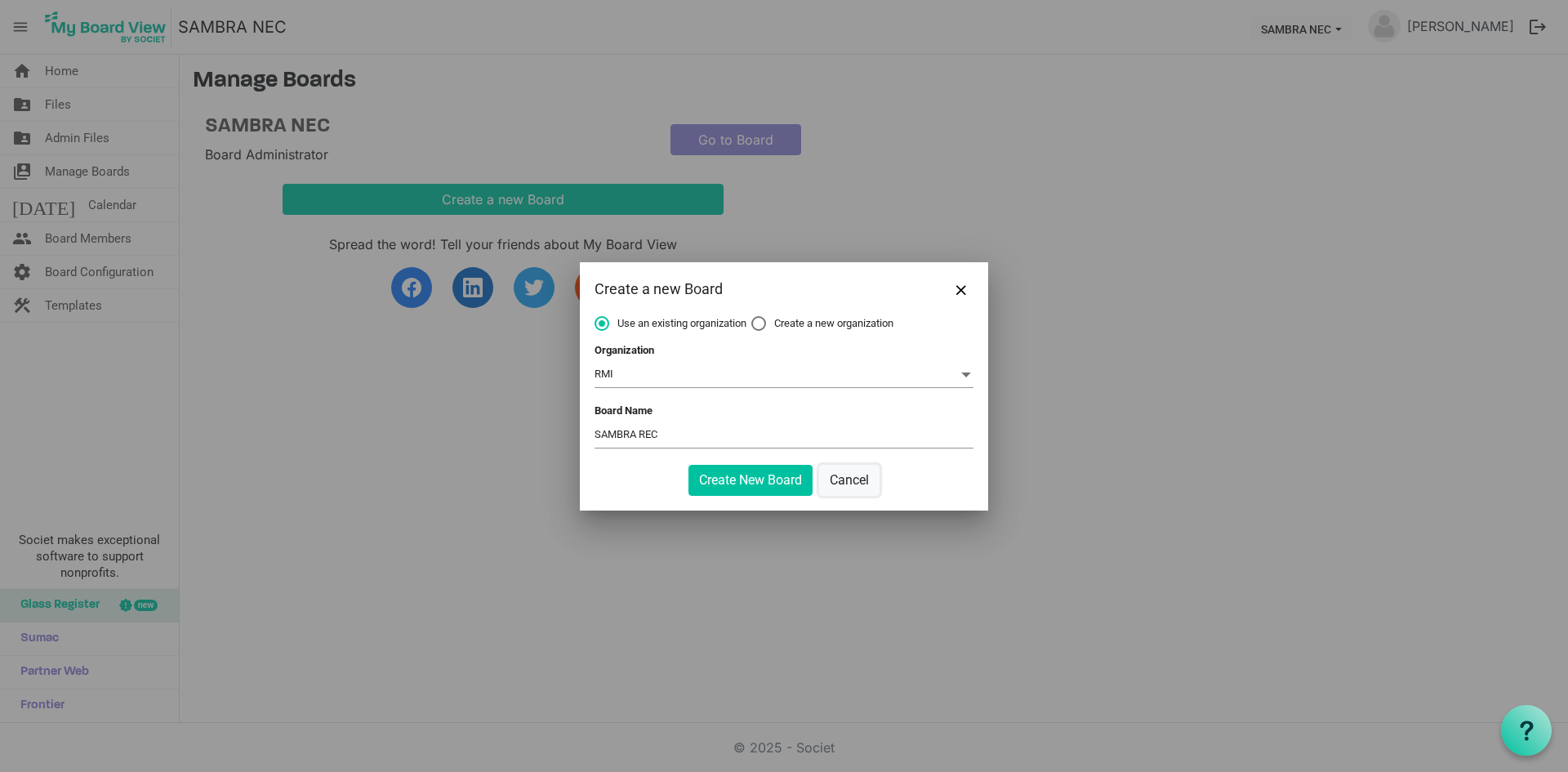
click at [853, 485] on button "Cancel" at bounding box center [849, 480] width 61 height 31
click at [813, 381] on span "RMI RMI" at bounding box center [783, 375] width 379 height 26
click at [740, 358] on div "Organization RMI RMI" at bounding box center [783, 367] width 379 height 47
click at [738, 370] on span "RMI RMI" at bounding box center [783, 375] width 379 height 26
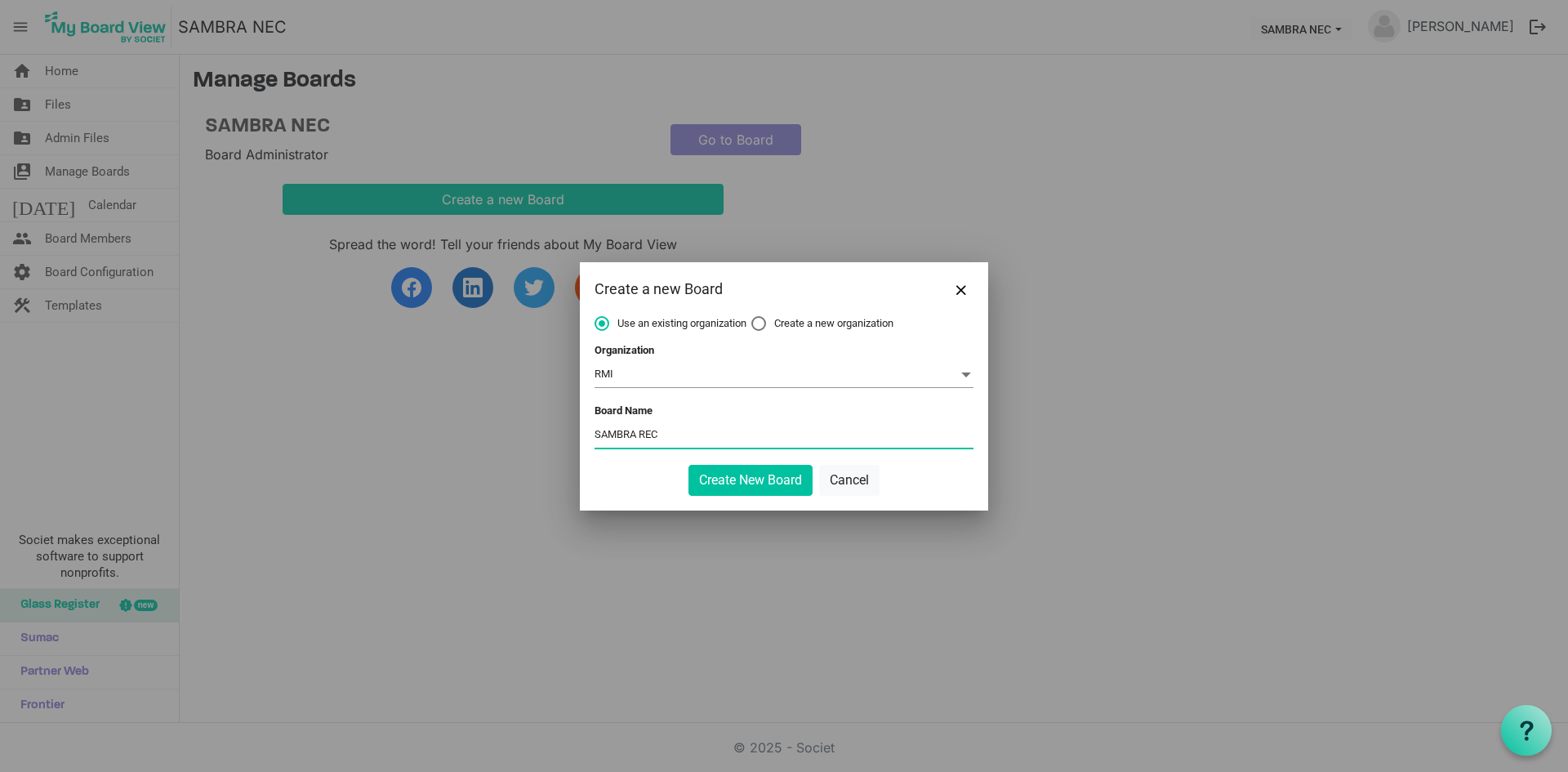
click at [774, 434] on input "SAMBRA REC" at bounding box center [783, 435] width 379 height 25
click at [795, 321] on span "Create a new organization" at bounding box center [822, 323] width 142 height 15
click at [752, 317] on input "Create a new organization" at bounding box center [752, 316] width 1 height 1
radio input "true"
click at [645, 327] on span "Use an existing organization" at bounding box center [670, 323] width 152 height 15
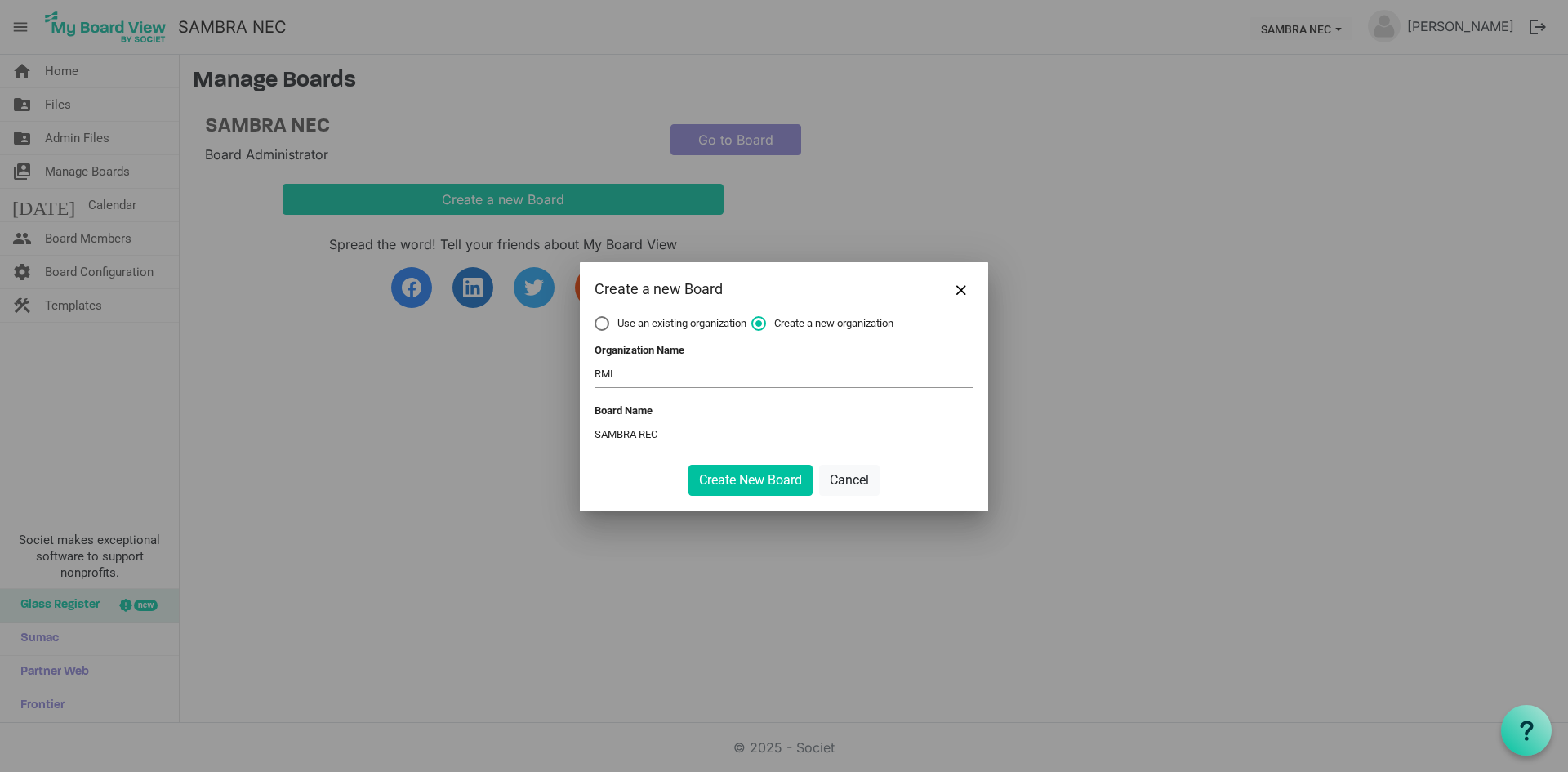
click at [595, 317] on input "Use an existing organization" at bounding box center [594, 316] width 1 height 1
radio input "true"
click at [824, 325] on span "Create a new organization" at bounding box center [822, 323] width 142 height 15
click at [752, 317] on input "Create a new organization" at bounding box center [752, 316] width 1 height 1
radio input "true"
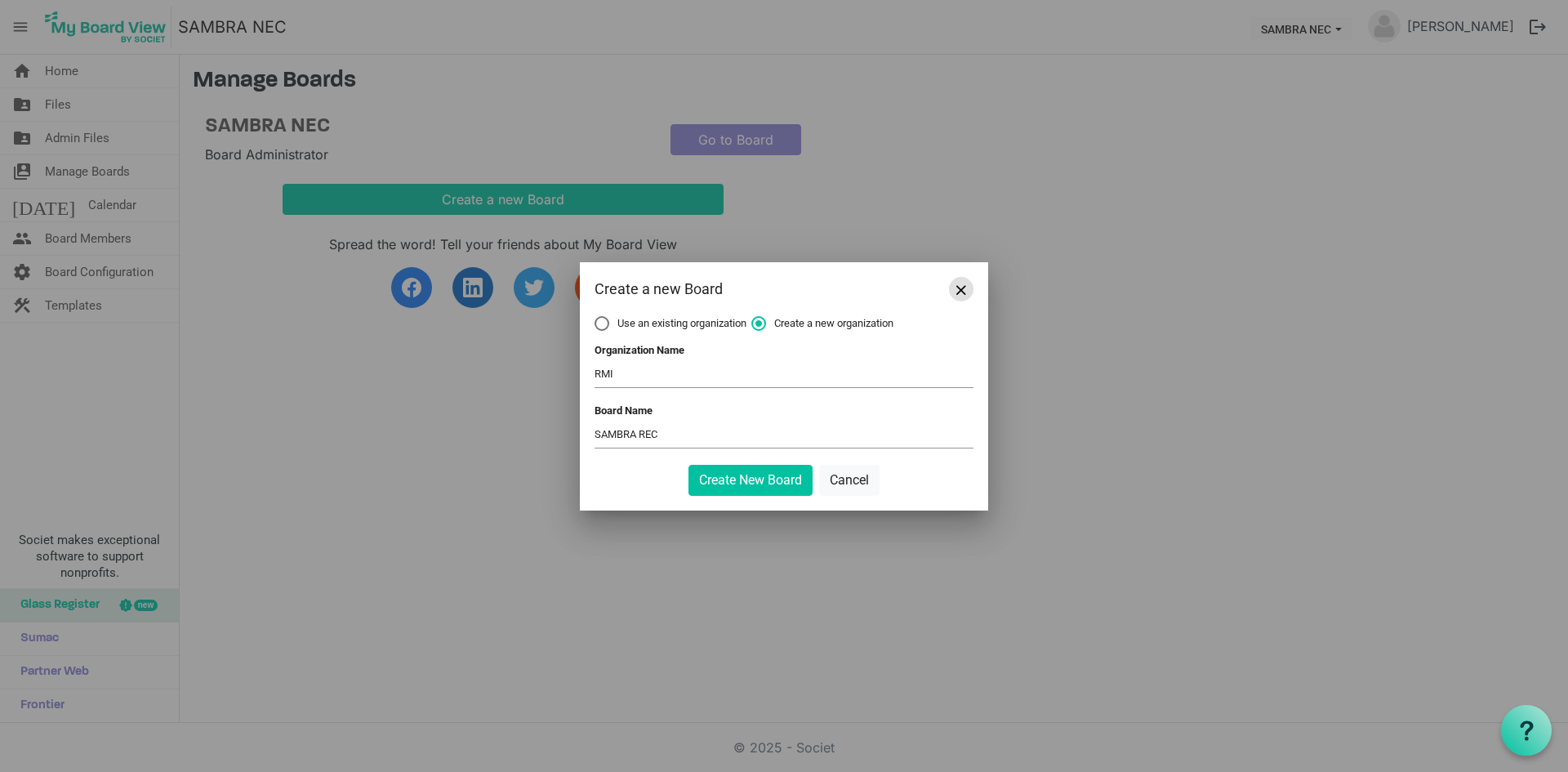
click at [964, 287] on span "Close" at bounding box center [961, 289] width 9 height 9
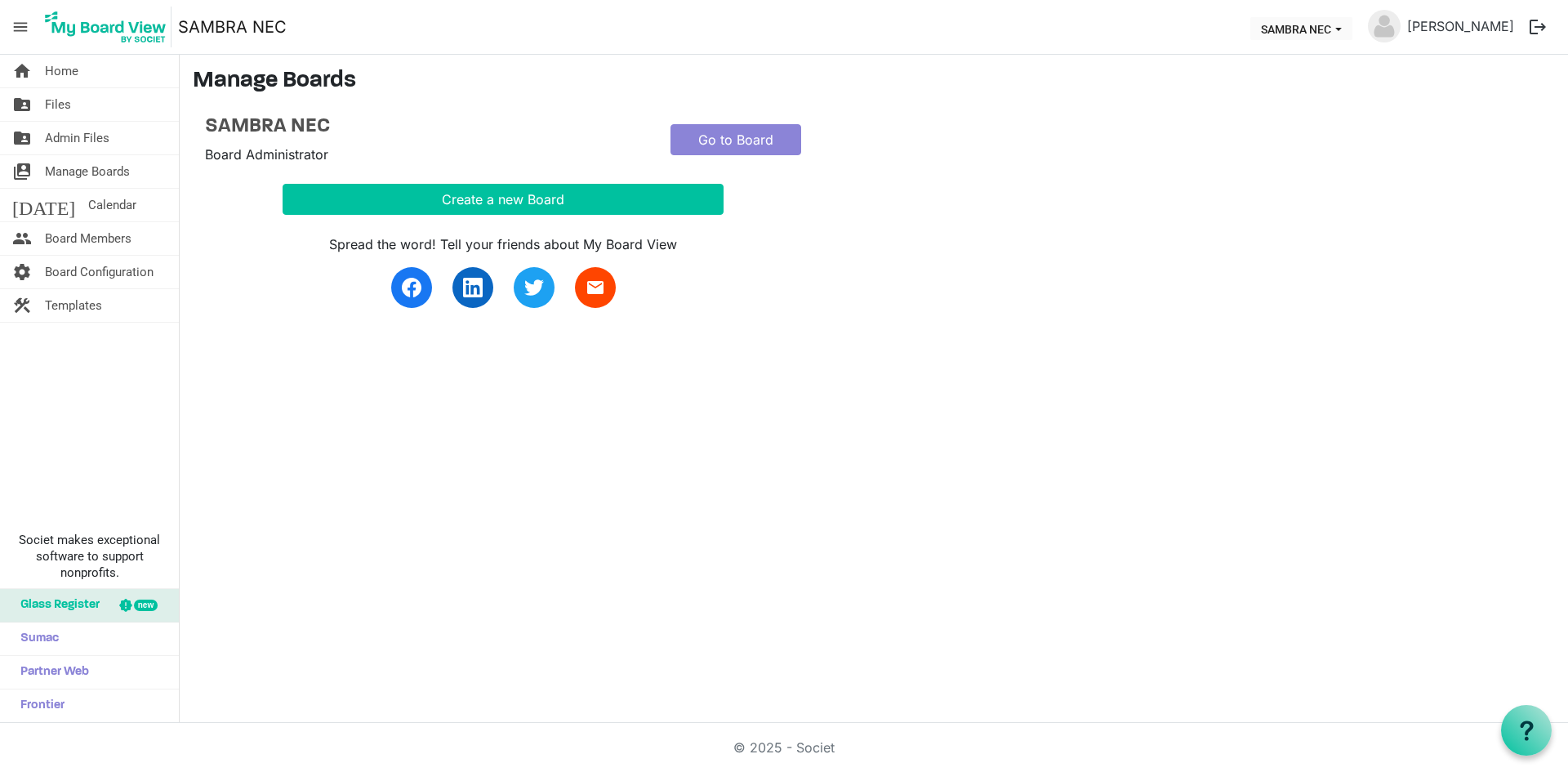
click at [56, 171] on span "Manage Boards" at bounding box center [87, 171] width 85 height 32
click at [374, 205] on button "Create a new Board" at bounding box center [504, 199] width 441 height 31
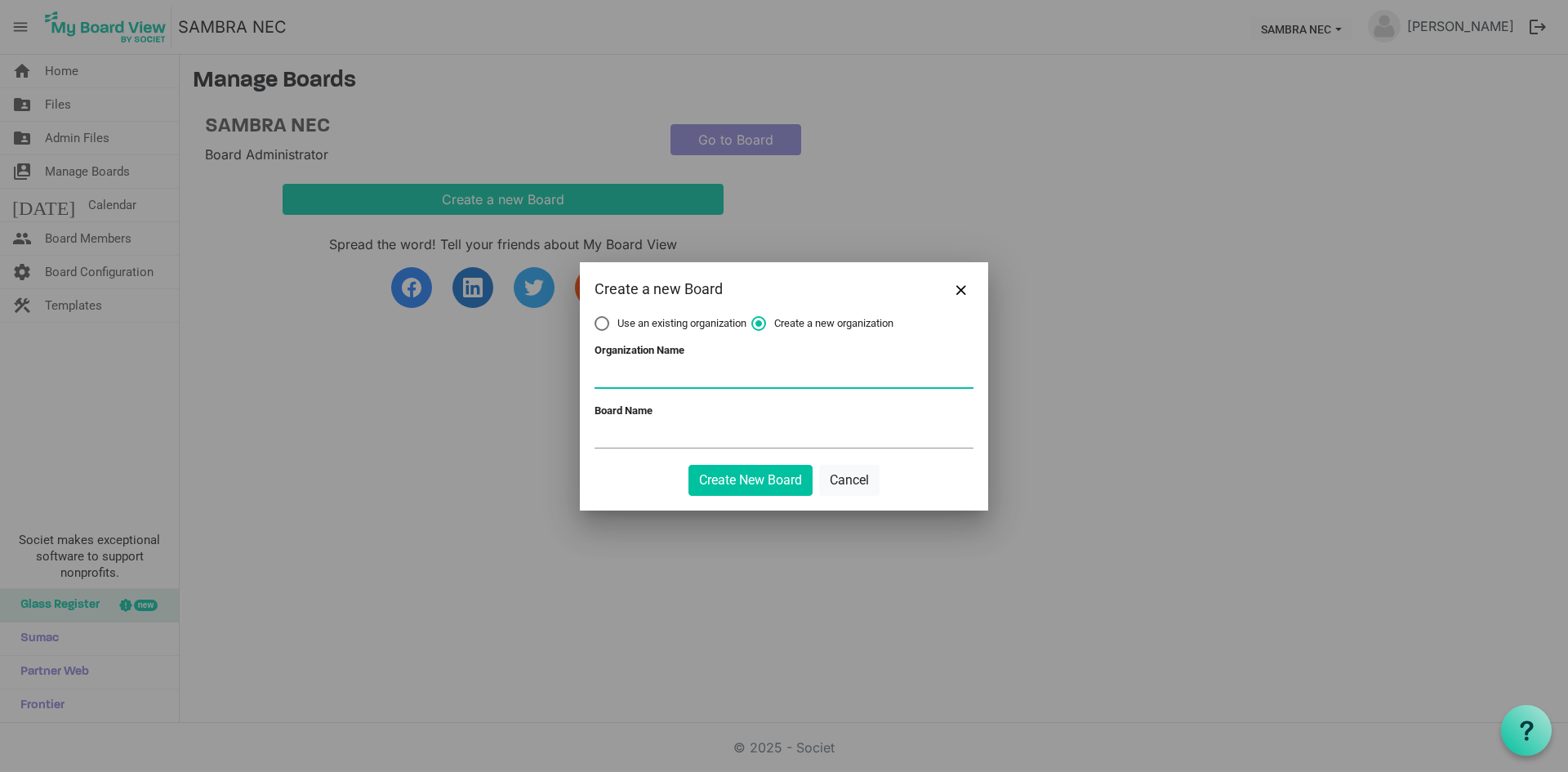
click at [728, 377] on input "Organization Name" at bounding box center [783, 374] width 379 height 25
click at [675, 326] on span "Use an existing organization" at bounding box center [670, 323] width 152 height 15
click at [595, 317] on input "Use an existing organization" at bounding box center [594, 316] width 1 height 1
radio input "true"
click at [675, 366] on span at bounding box center [783, 375] width 379 height 26
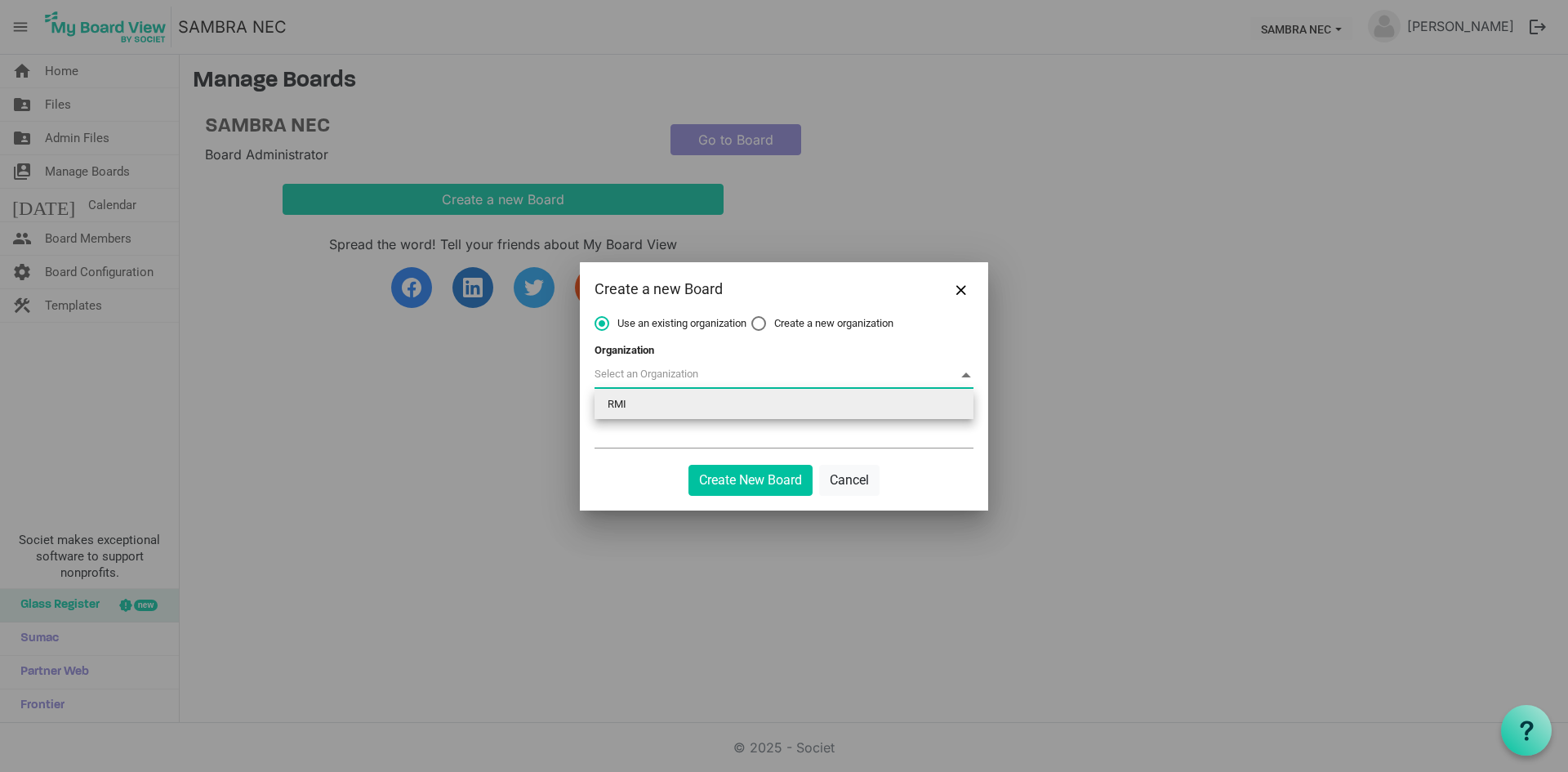
click at [676, 407] on li "RMI" at bounding box center [783, 404] width 379 height 29
type input "RMI"
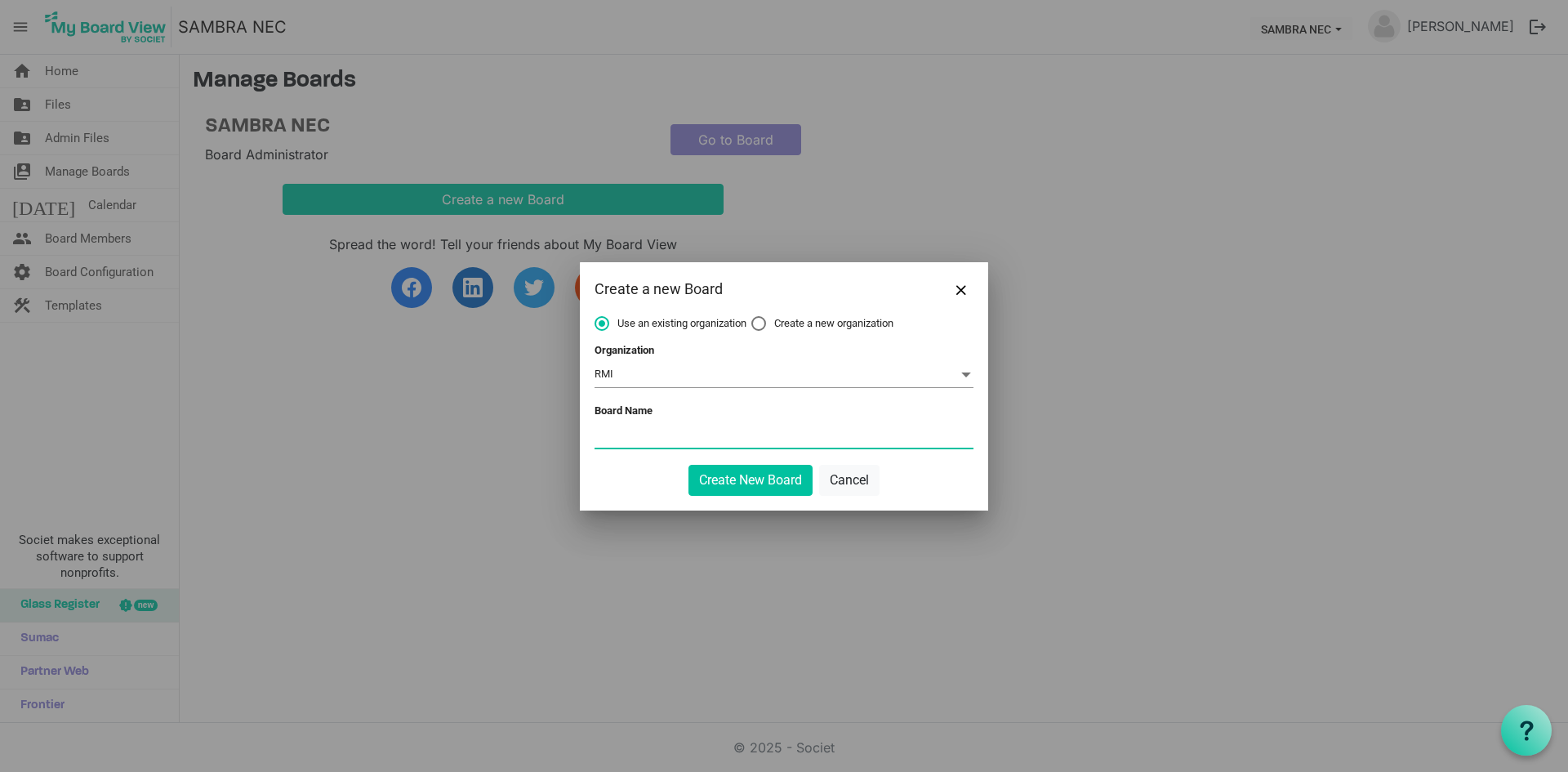
click at [671, 433] on input "Board Name" at bounding box center [783, 435] width 379 height 25
type input "Audit and Risk Commitee"
click at [761, 489] on button "Create New Board" at bounding box center [750, 480] width 124 height 31
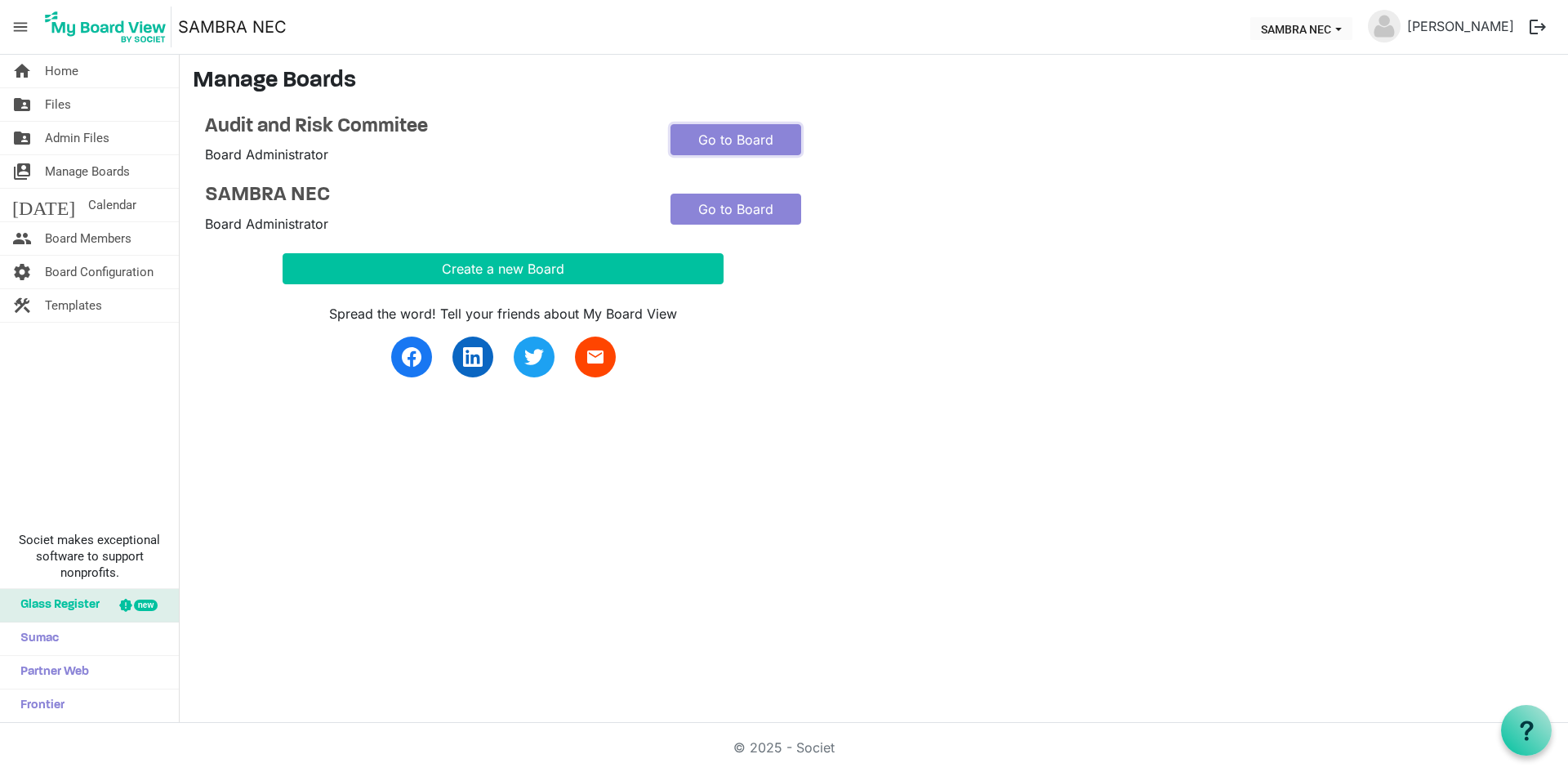
click at [732, 145] on link "Go to Board" at bounding box center [735, 139] width 131 height 31
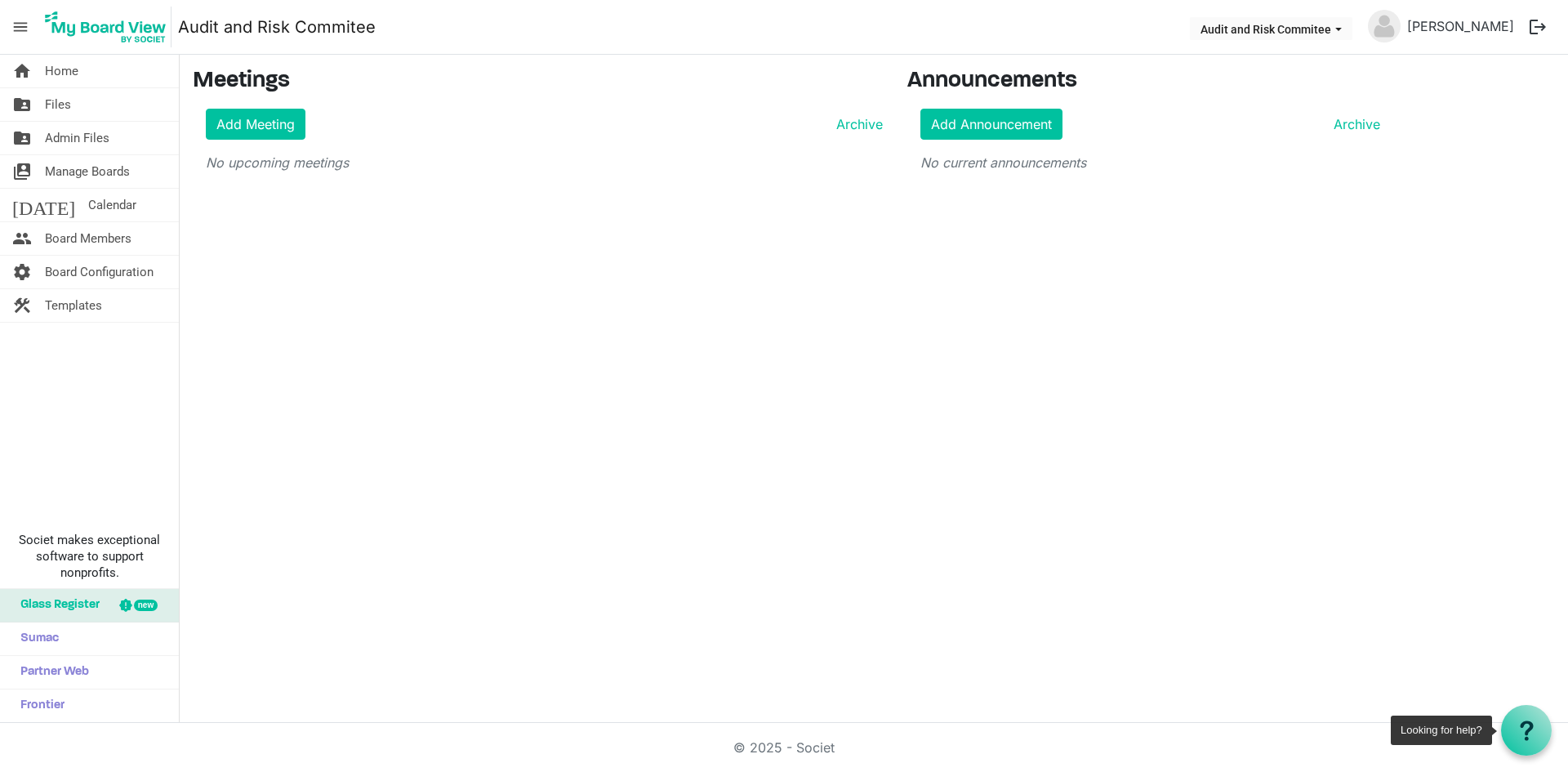
click at [1524, 729] on icon at bounding box center [1527, 731] width 21 height 21
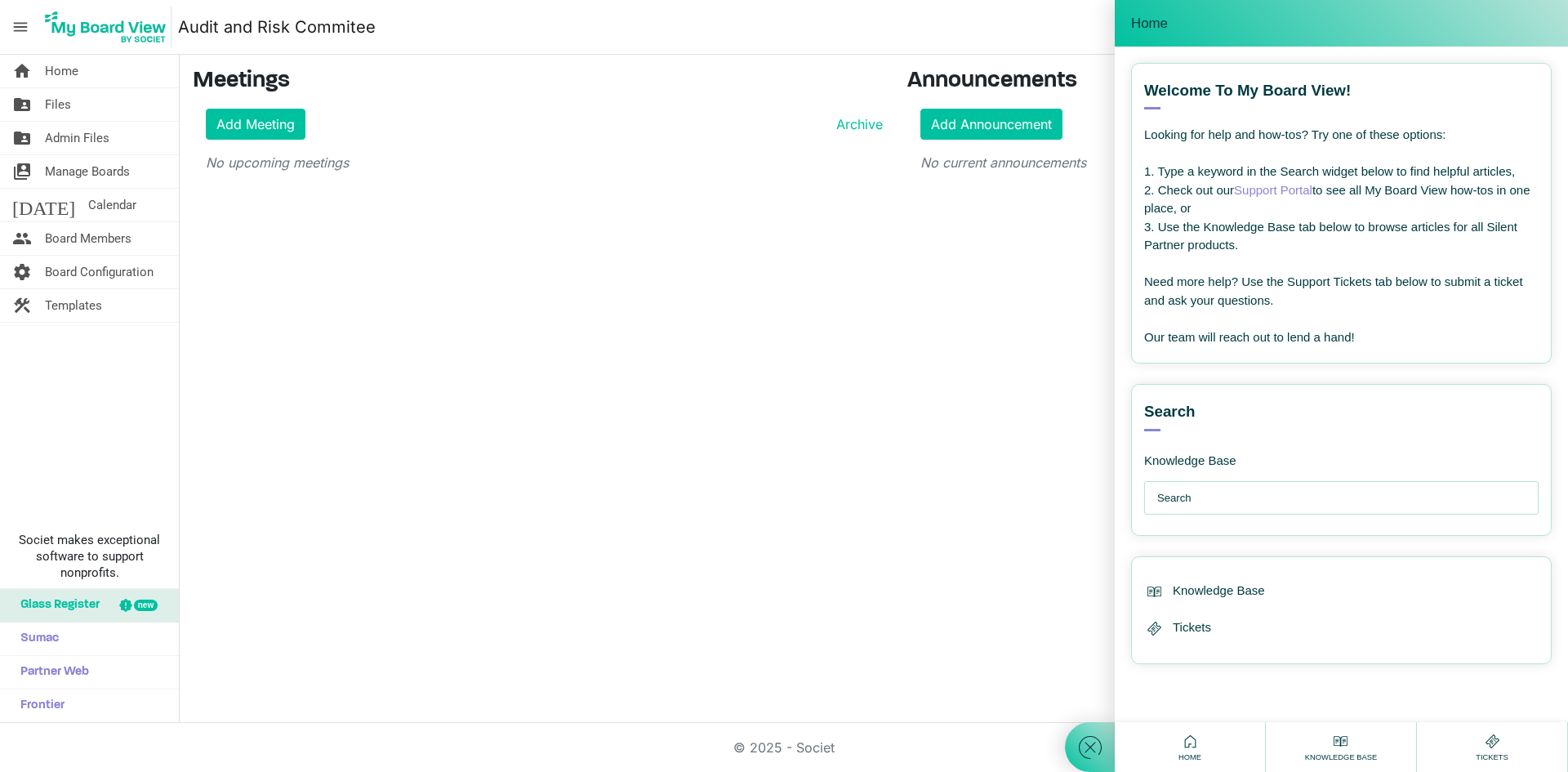
click at [970, 526] on div "home Home folder_shared Files folder_shared Admin Files switch_account Manage B…" at bounding box center [784, 388] width 1568 height 668
click at [1093, 744] on icon at bounding box center [1090, 747] width 29 height 29
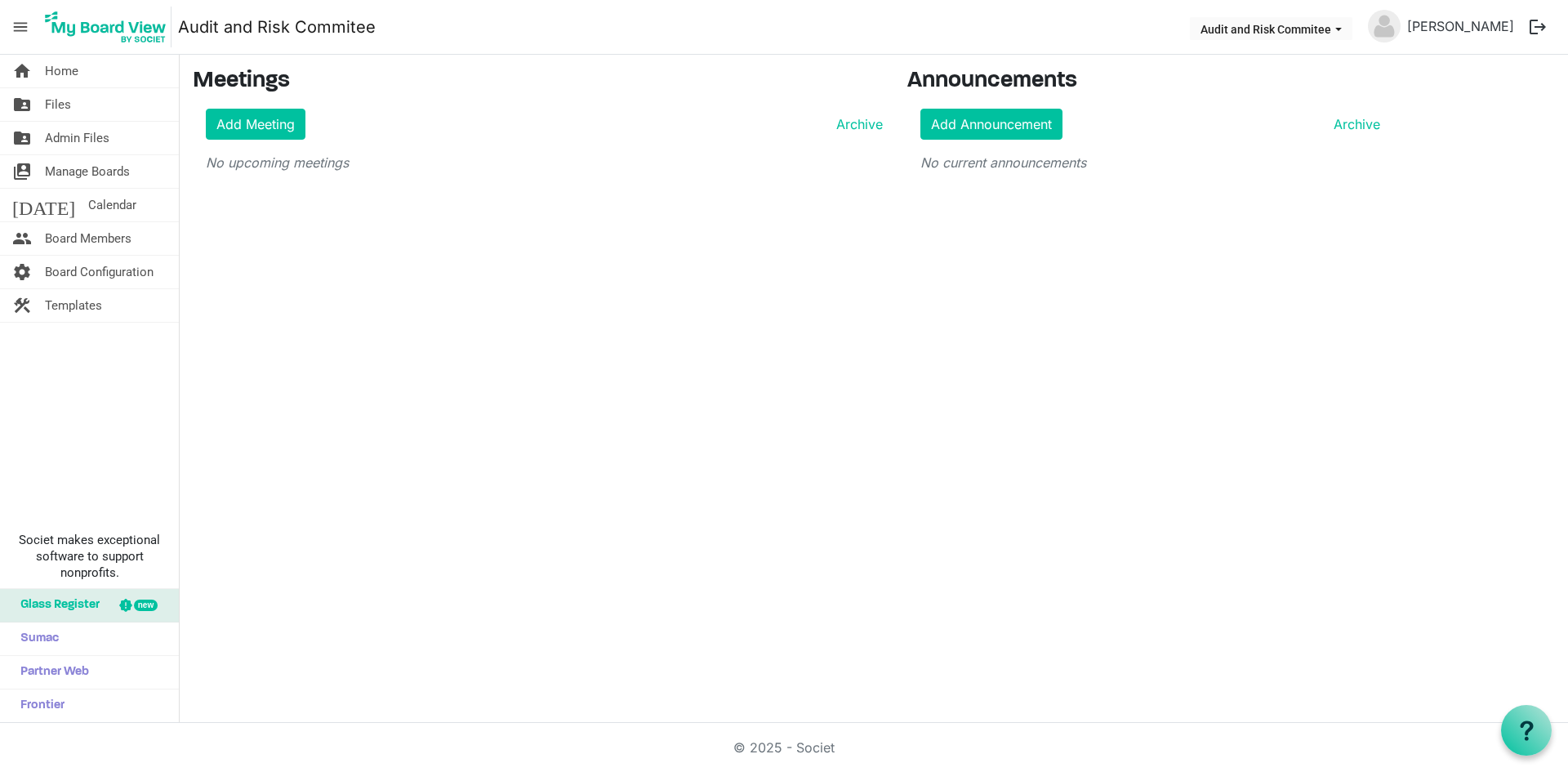
click at [75, 168] on span "Manage Boards" at bounding box center [87, 171] width 85 height 32
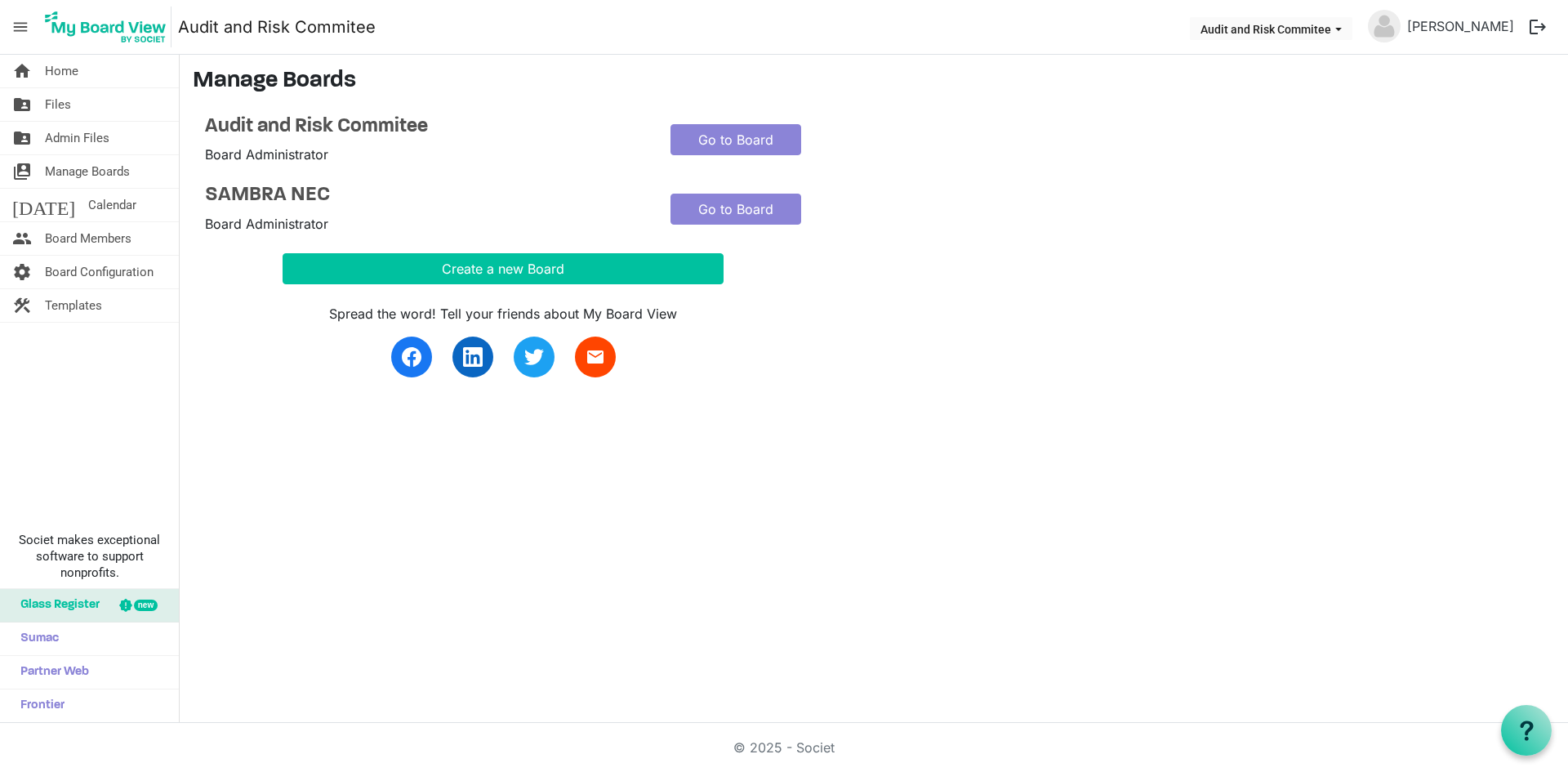
click at [81, 134] on span "Admin Files" at bounding box center [77, 138] width 64 height 32
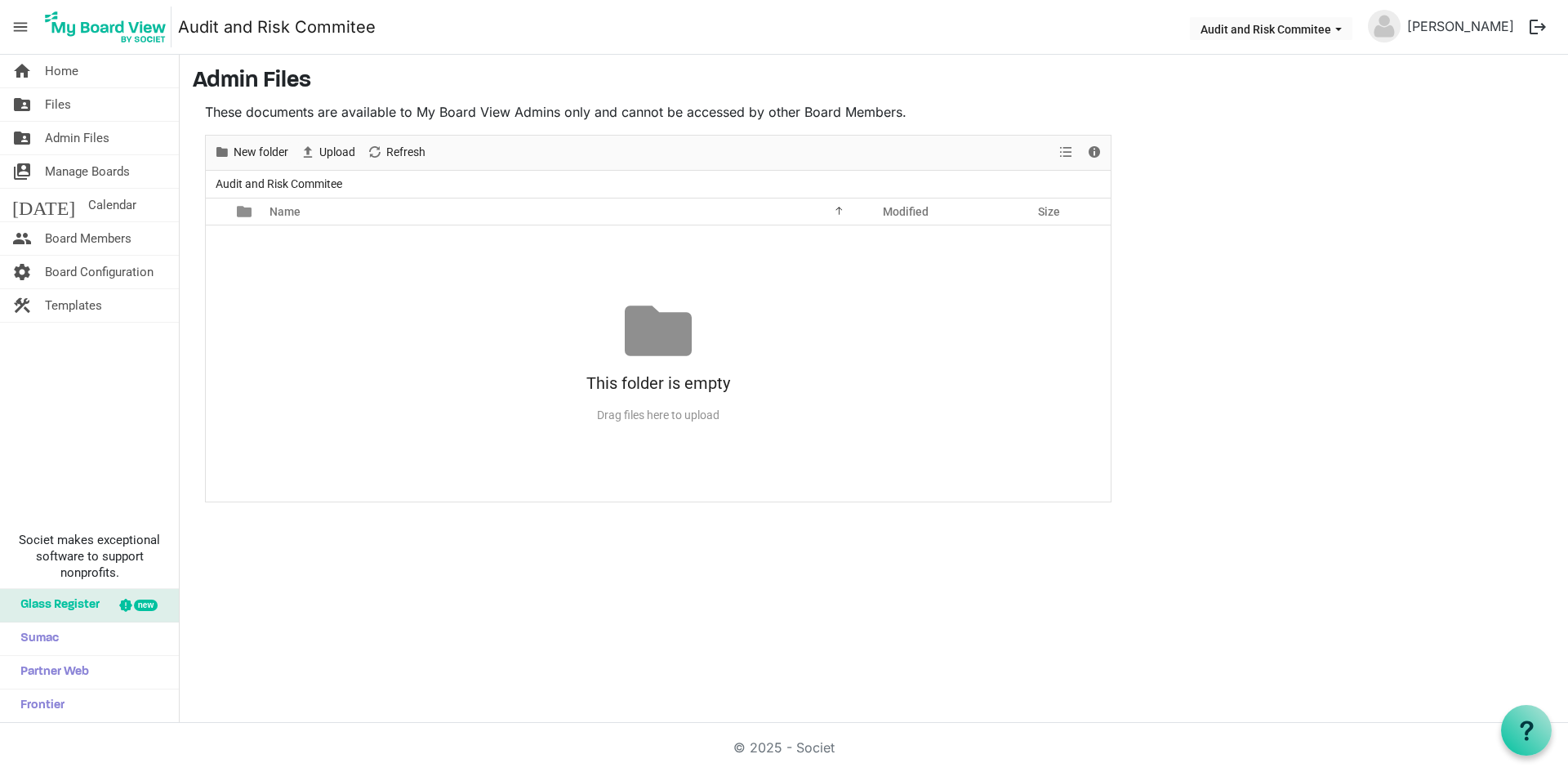
click at [94, 174] on span "Manage Boards" at bounding box center [87, 171] width 85 height 32
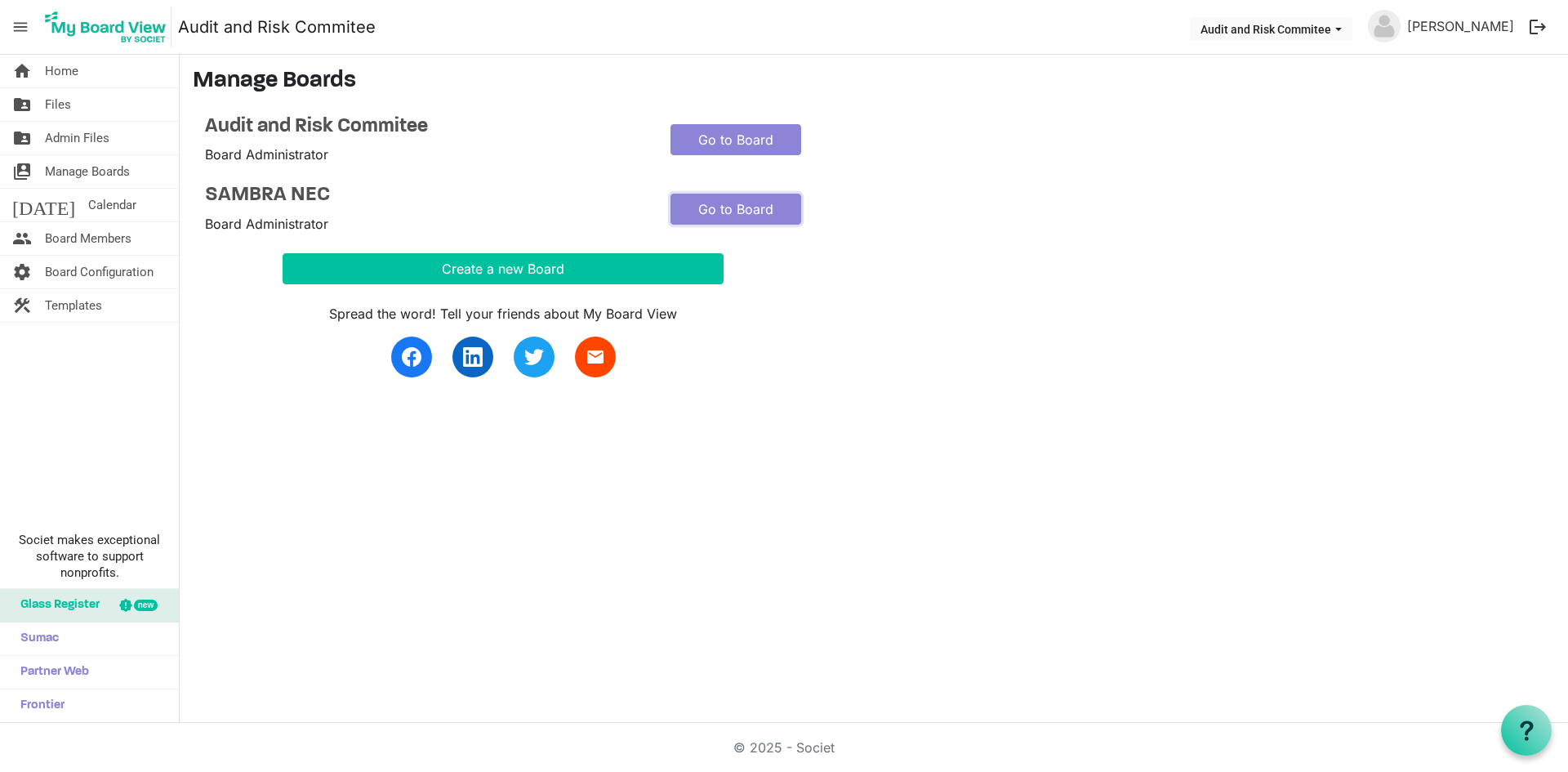
click at [757, 213] on link "Go to Board" at bounding box center [735, 209] width 131 height 31
